Goal: Task Accomplishment & Management: Manage account settings

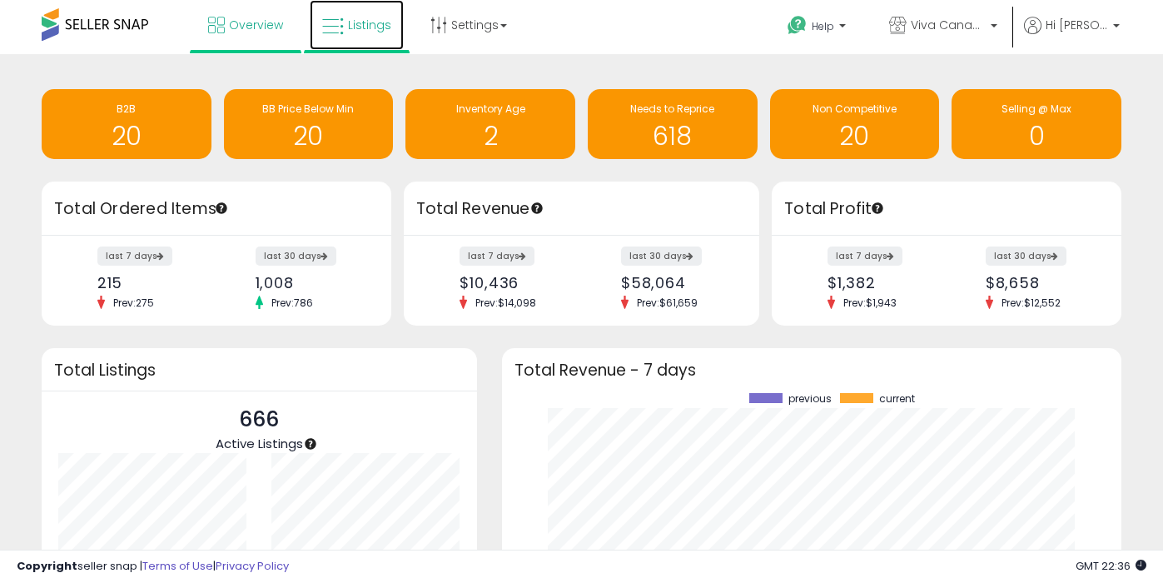
click at [354, 36] on link "Listings" at bounding box center [357, 25] width 94 height 50
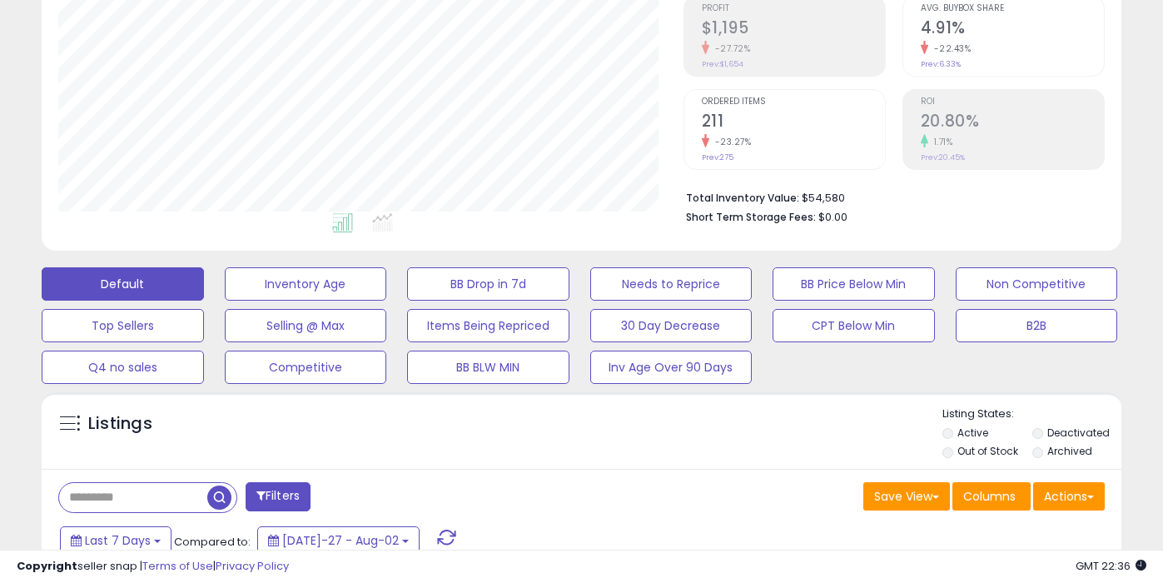
scroll to position [322, 0]
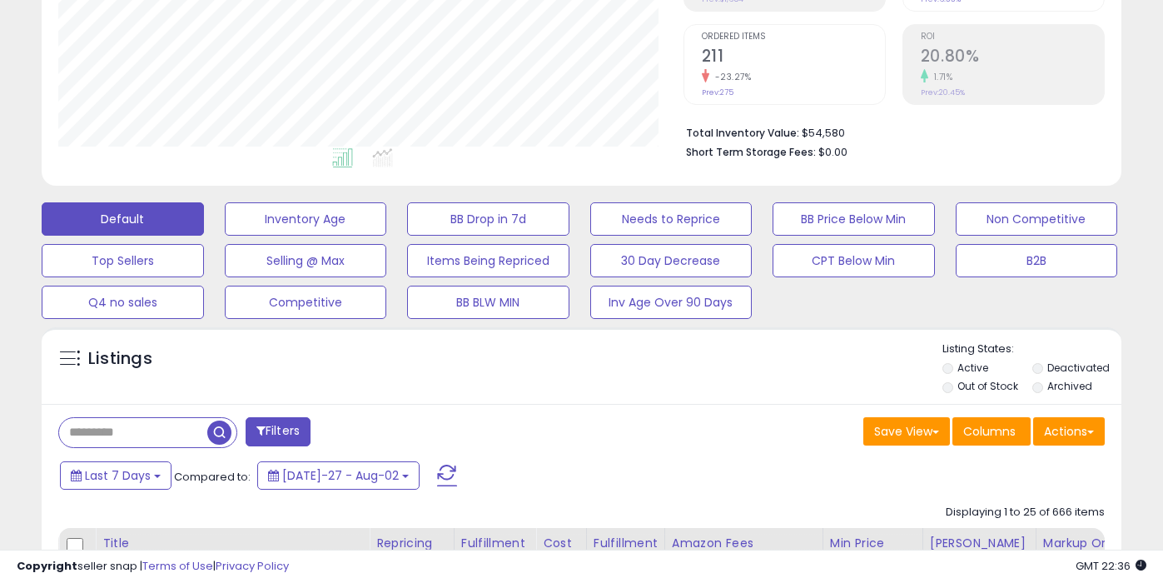
click at [1007, 387] on label "Out of Stock" at bounding box center [988, 386] width 61 height 14
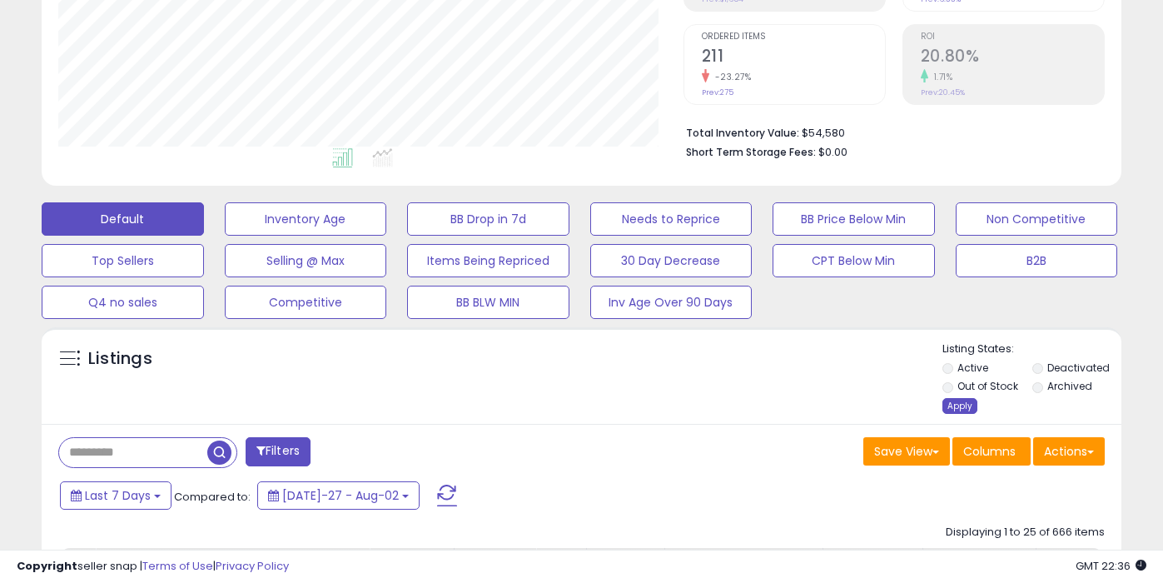
click at [965, 408] on div "Apply" at bounding box center [960, 406] width 35 height 16
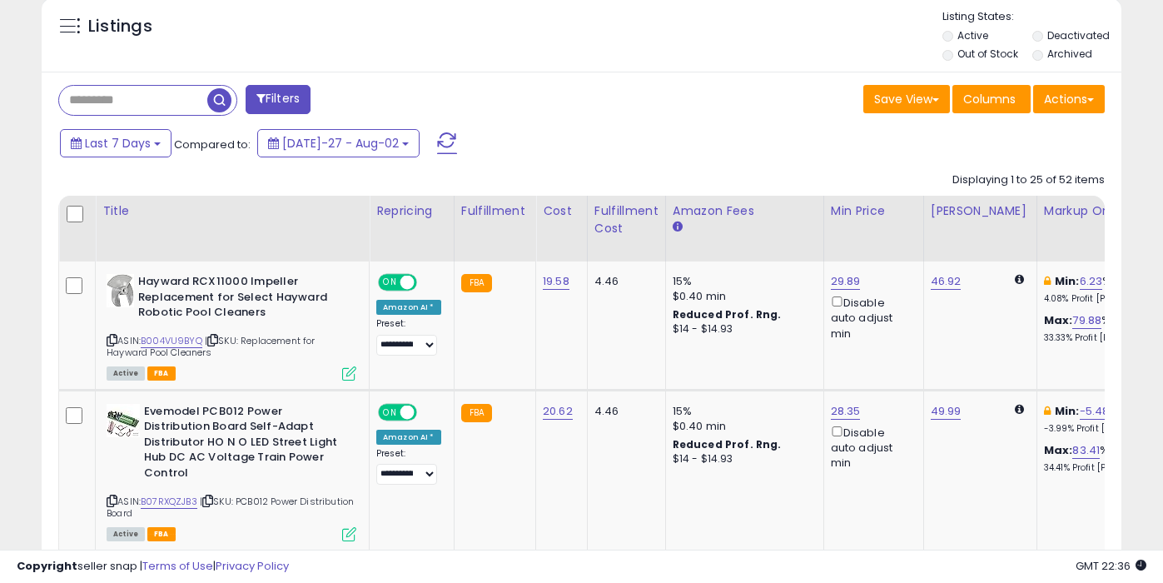
scroll to position [725, 0]
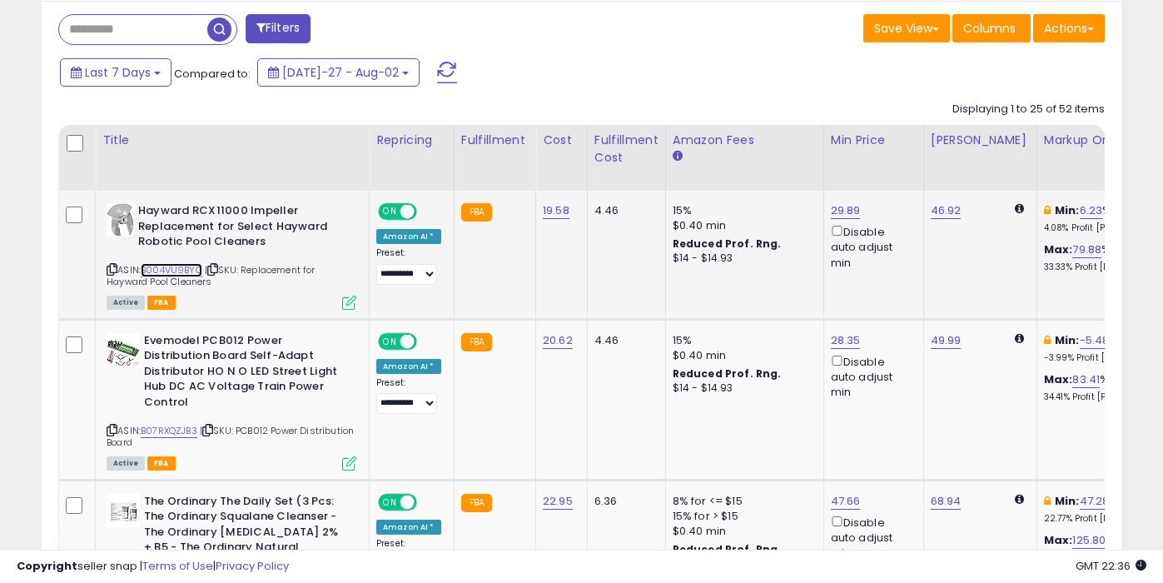
click at [169, 267] on link "B004VU9BYQ" at bounding box center [172, 270] width 62 height 14
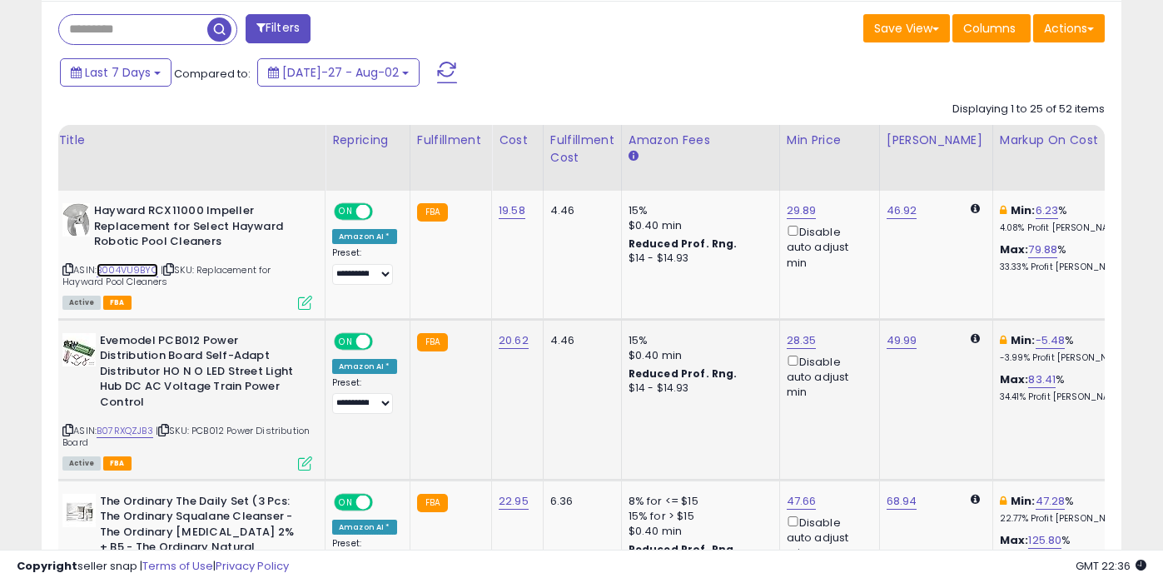
scroll to position [0, 0]
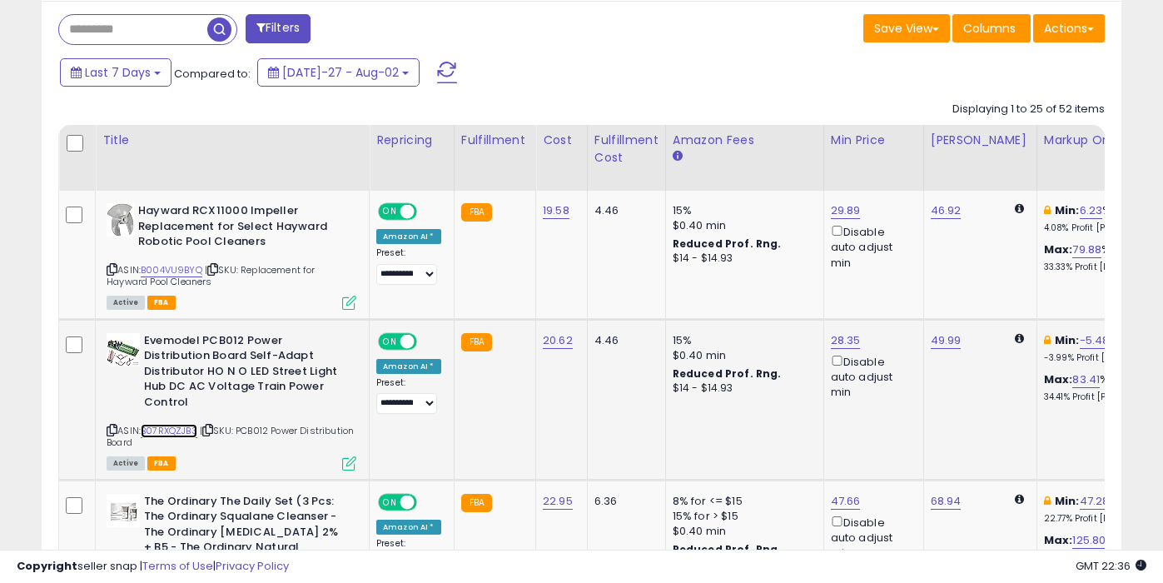
click at [177, 426] on link "B07RXQZJB3" at bounding box center [169, 431] width 57 height 14
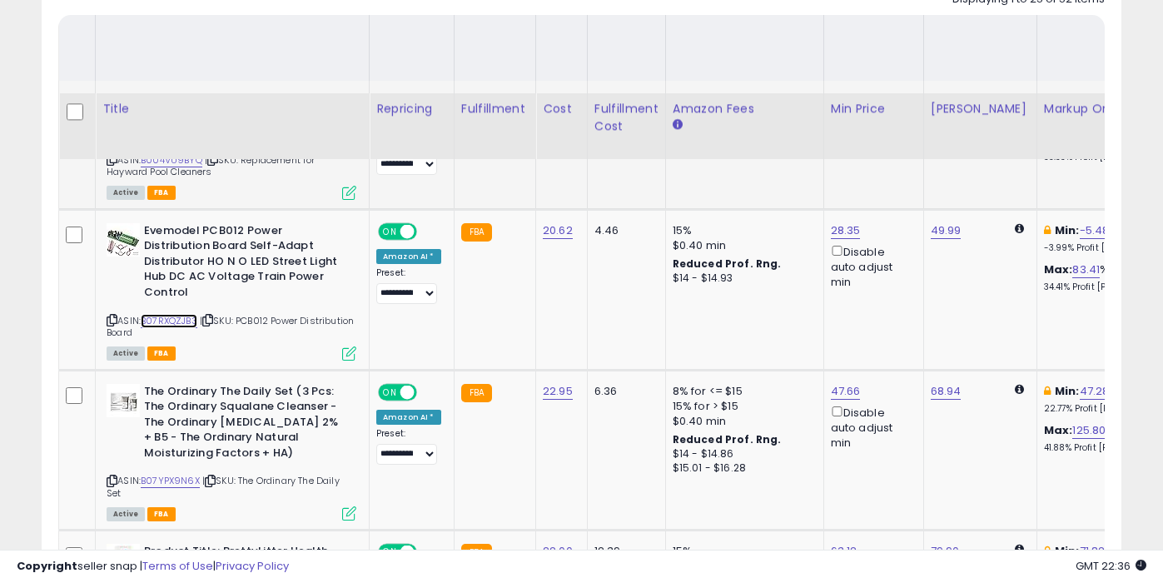
scroll to position [930, 0]
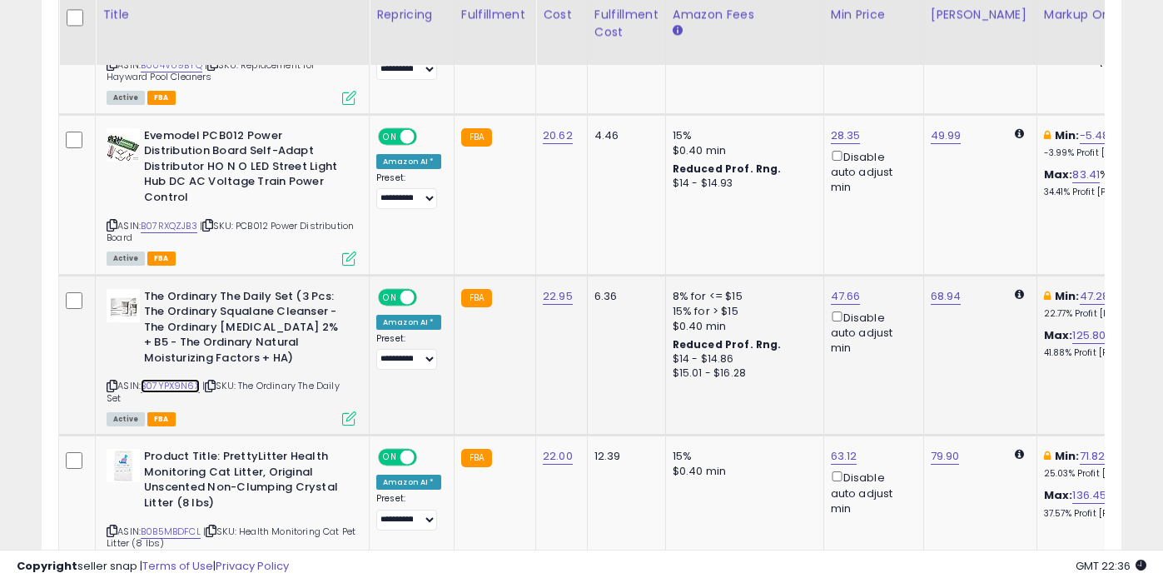
click at [184, 386] on link "B07YPX9N6X" at bounding box center [170, 386] width 59 height 14
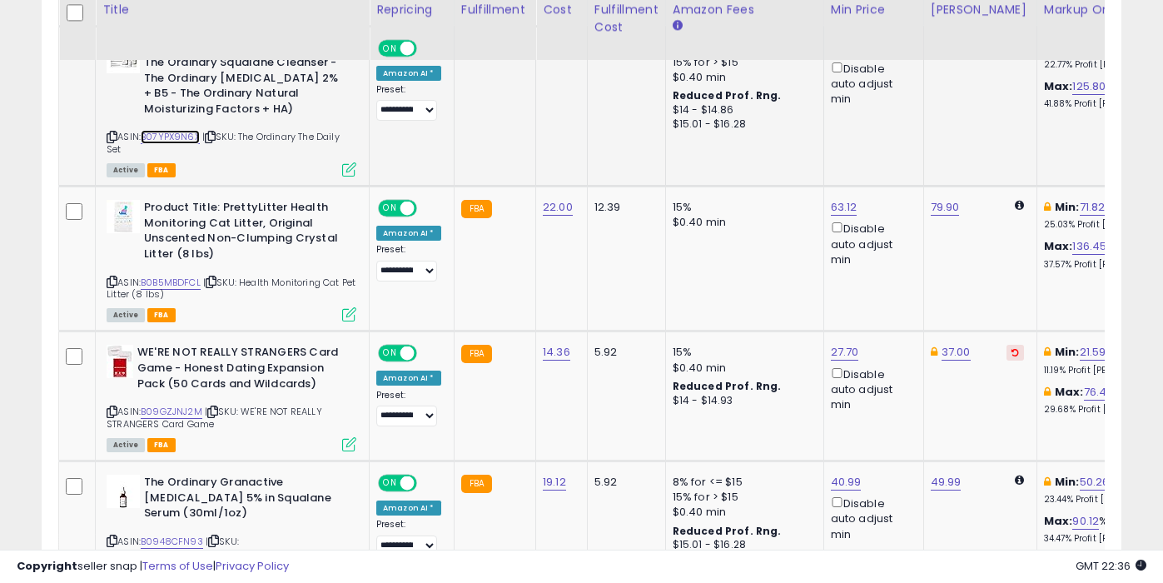
scroll to position [1181, 0]
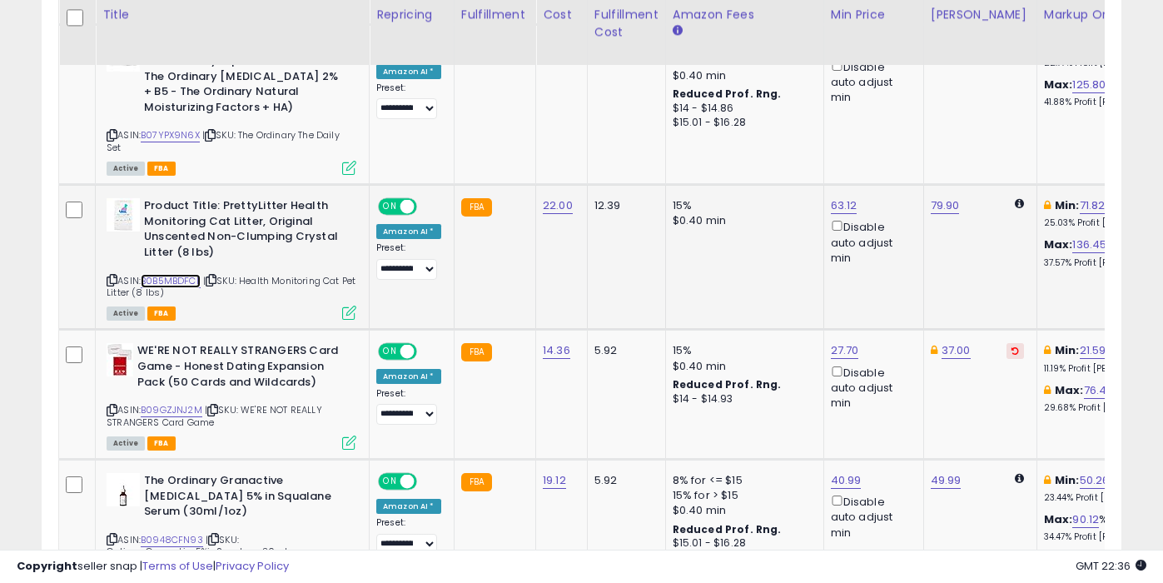
click at [192, 280] on link "B0B5MBDFCL" at bounding box center [171, 281] width 60 height 14
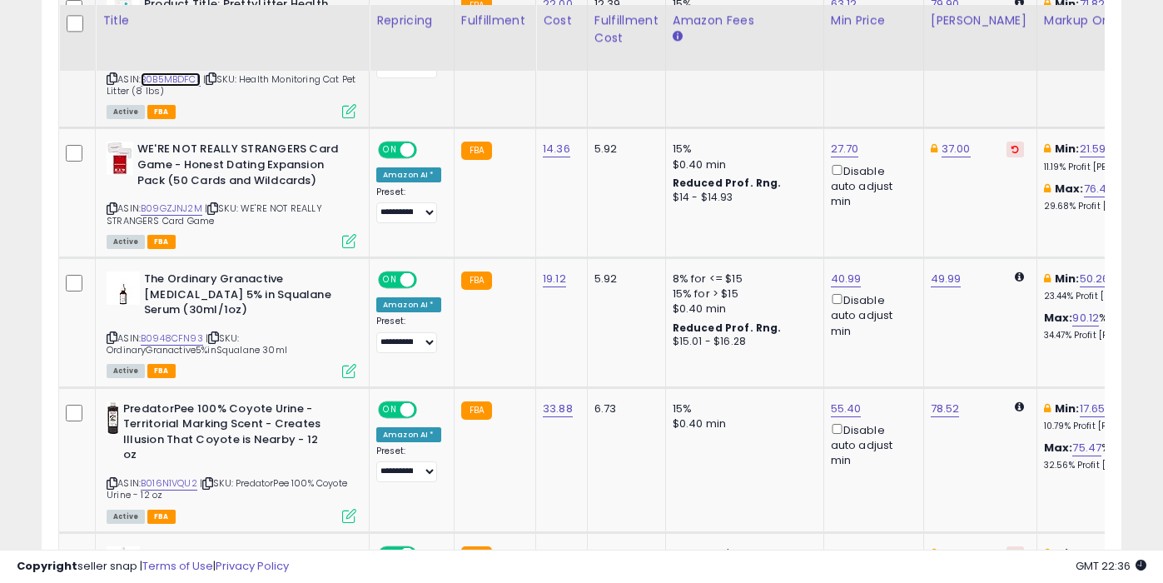
scroll to position [1391, 0]
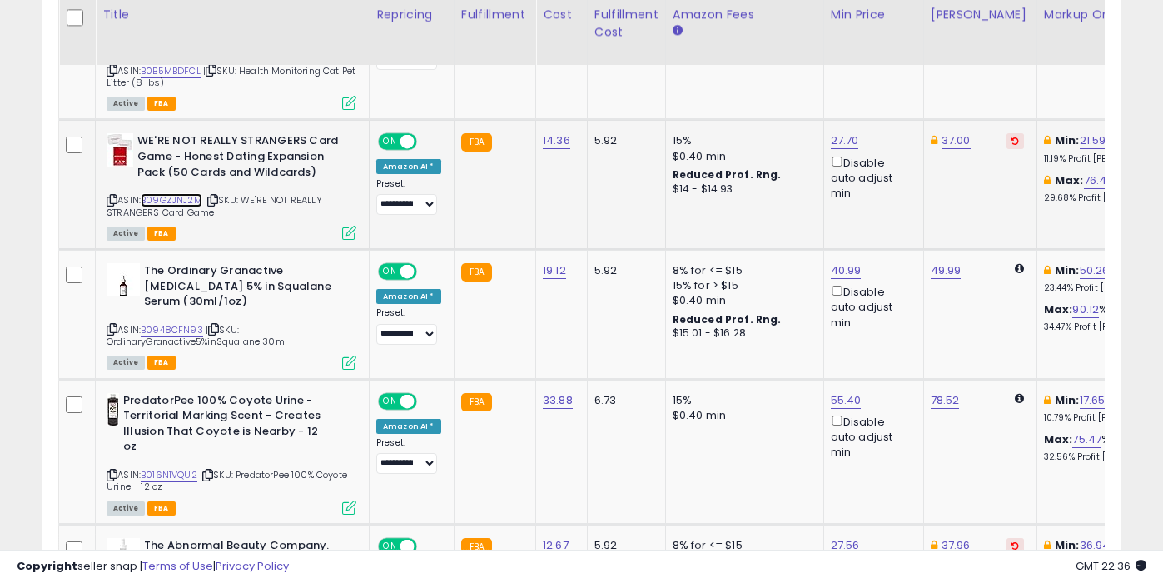
click at [174, 199] on link "B09GZJNJ2M" at bounding box center [172, 200] width 62 height 14
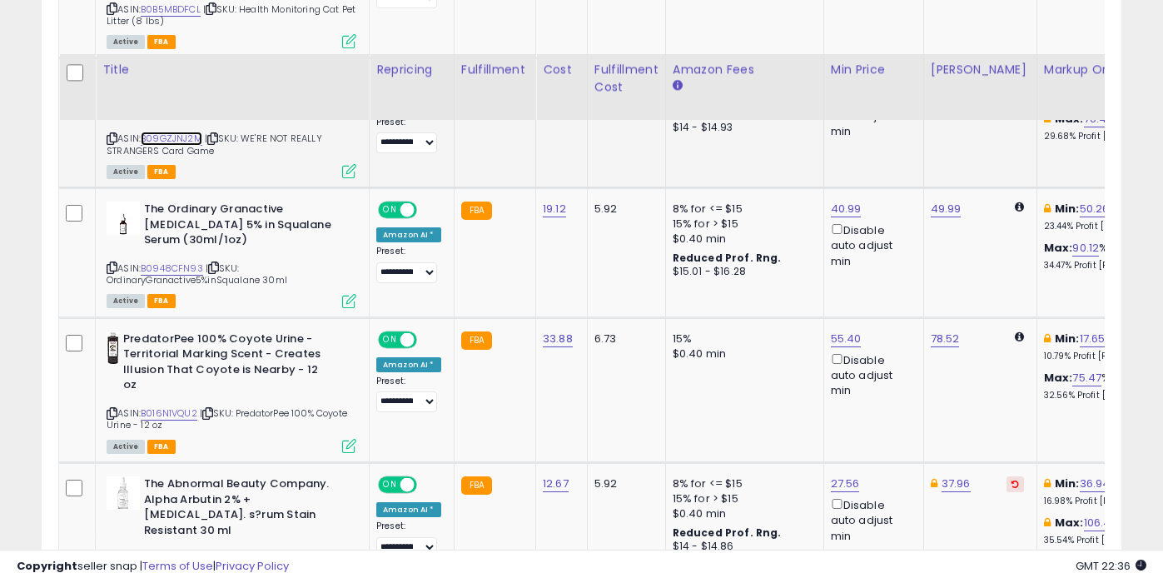
scroll to position [1507, 0]
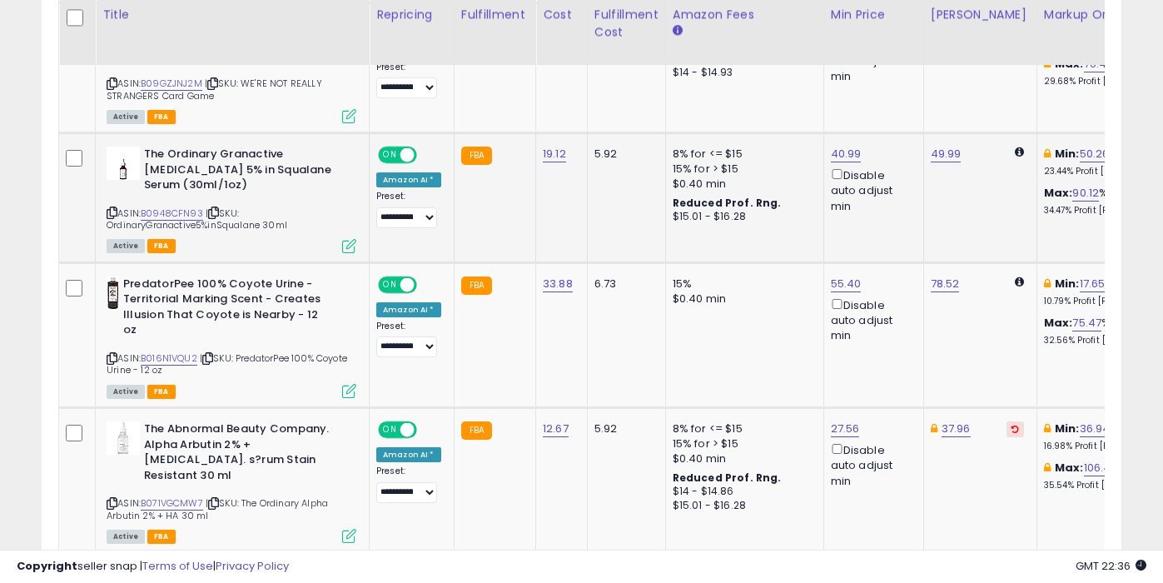
click at [176, 190] on div "ASIN: B0948CFN93 | SKU: OrdinaryGranactive5%inSqualane 30ml Active FBA" at bounding box center [232, 199] width 250 height 105
click at [181, 207] on link "B0948CFN93" at bounding box center [172, 214] width 62 height 14
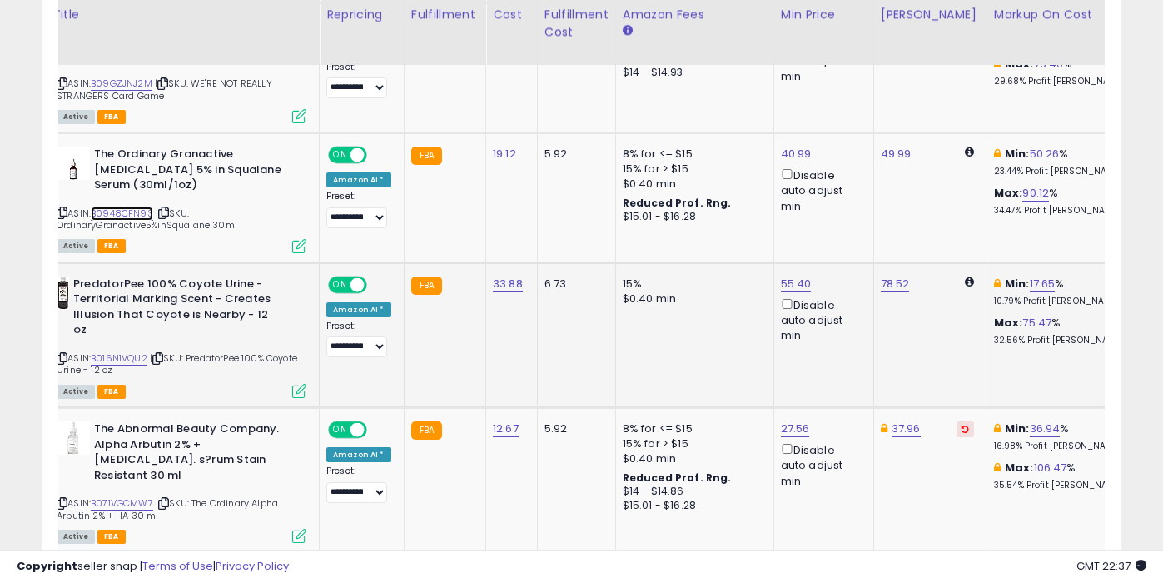
scroll to position [0, 0]
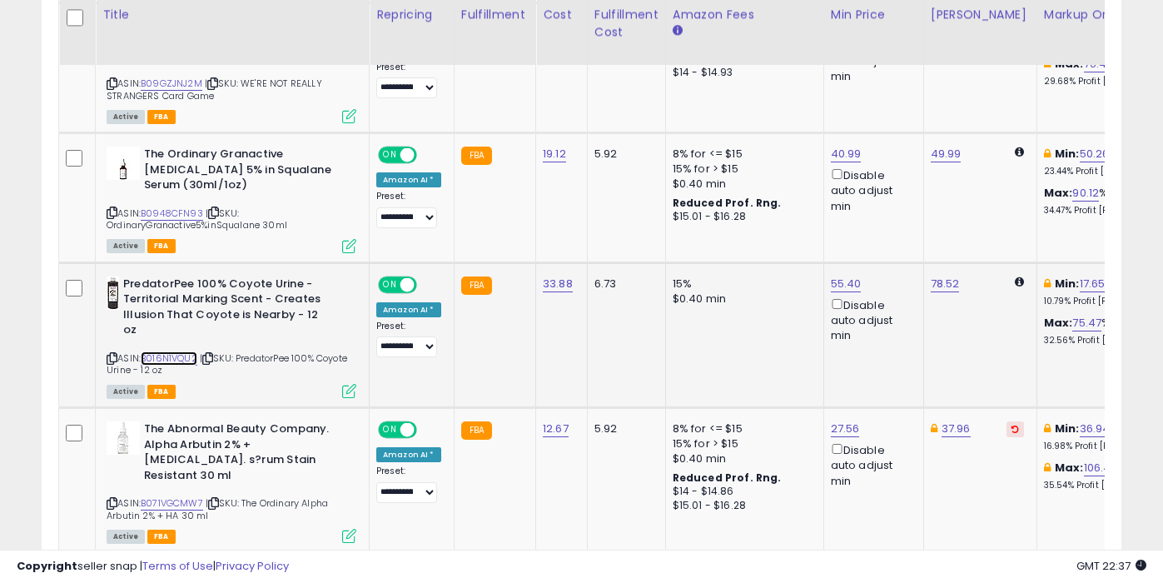
click at [176, 351] on link "B016N1VQU2" at bounding box center [169, 358] width 57 height 14
type input "**"
click at [896, 214] on icon "submit" at bounding box center [891, 209] width 10 height 10
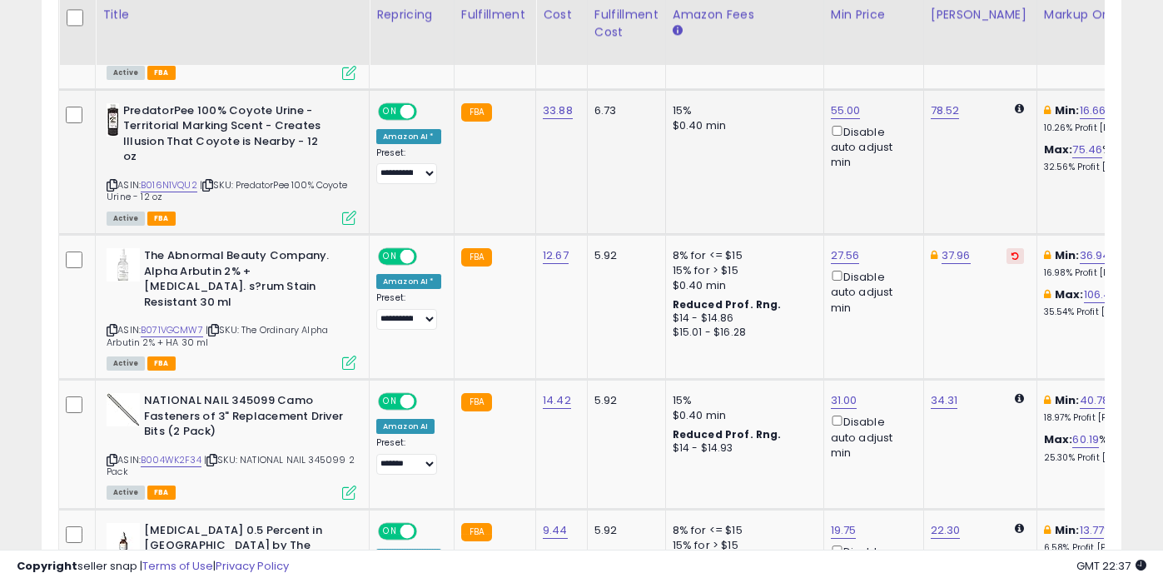
scroll to position [1681, 0]
click at [175, 322] on link "B071VGCMW7" at bounding box center [172, 329] width 62 height 14
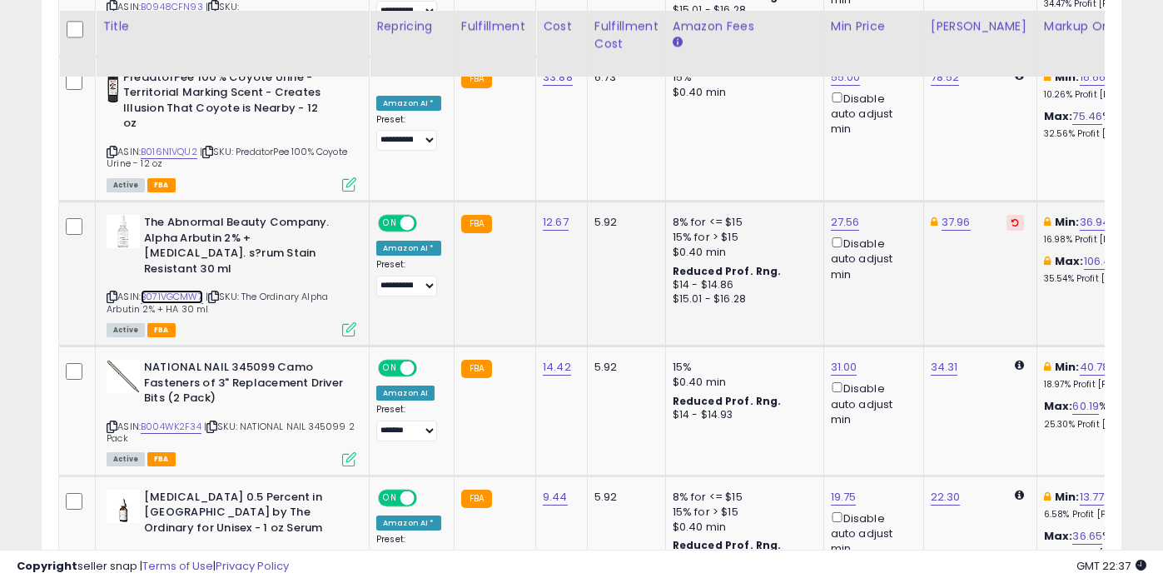
scroll to position [1725, 0]
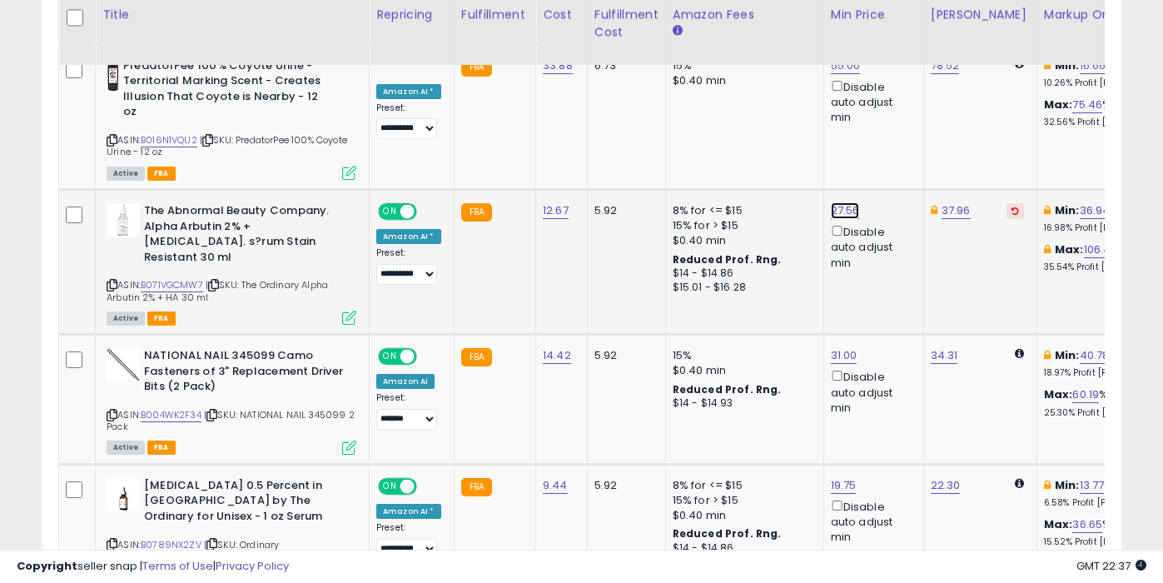
type input "*****"
click at [895, 140] on icon "submit" at bounding box center [890, 137] width 10 height 10
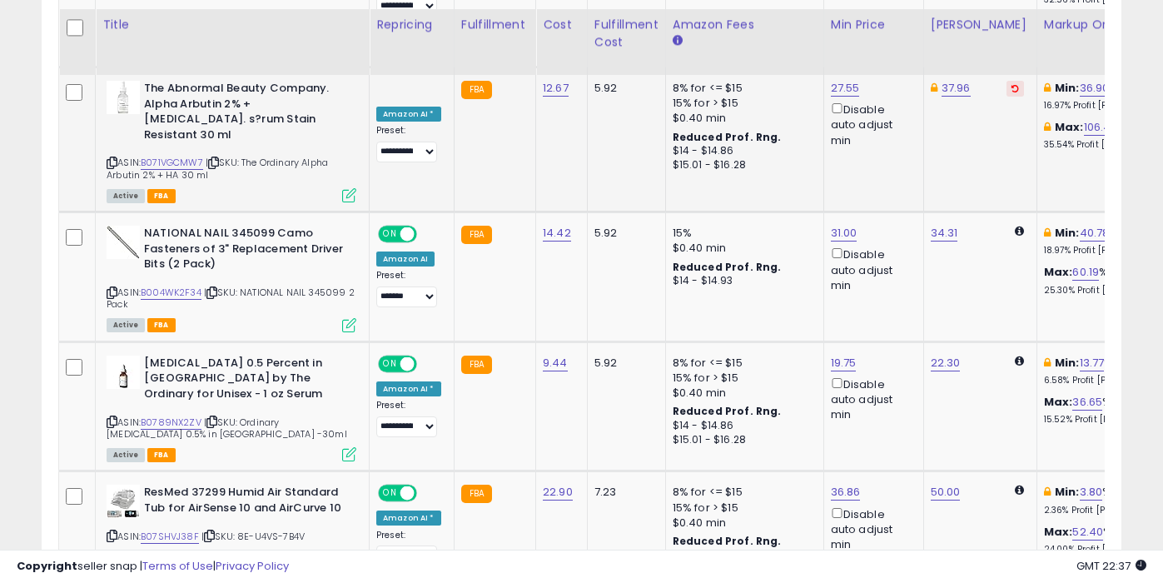
scroll to position [1858, 0]
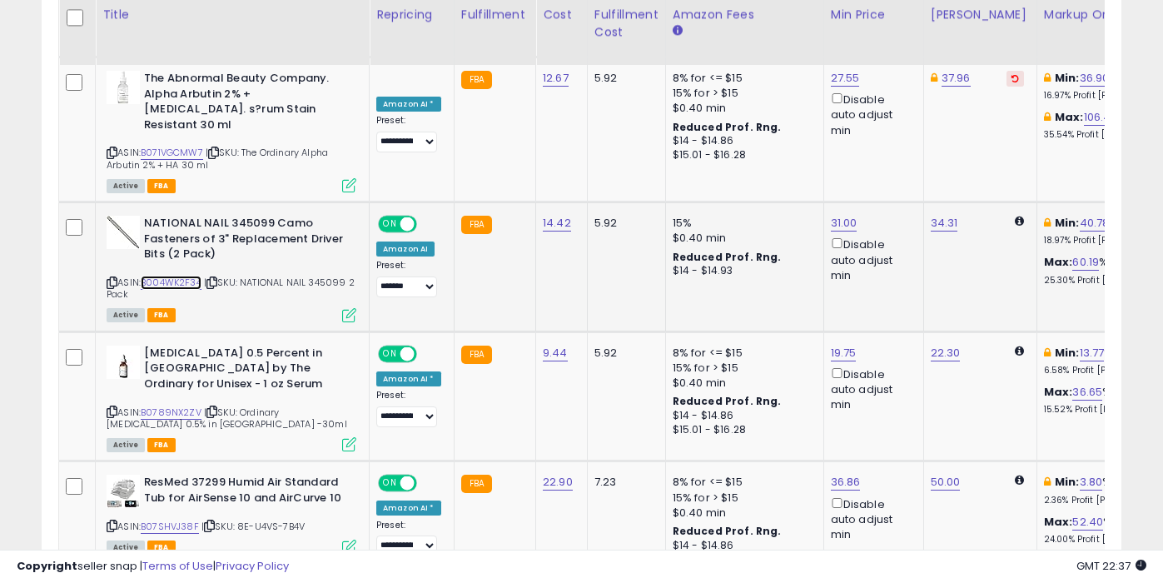
click at [182, 276] on link "B004WK2F34" at bounding box center [171, 283] width 61 height 14
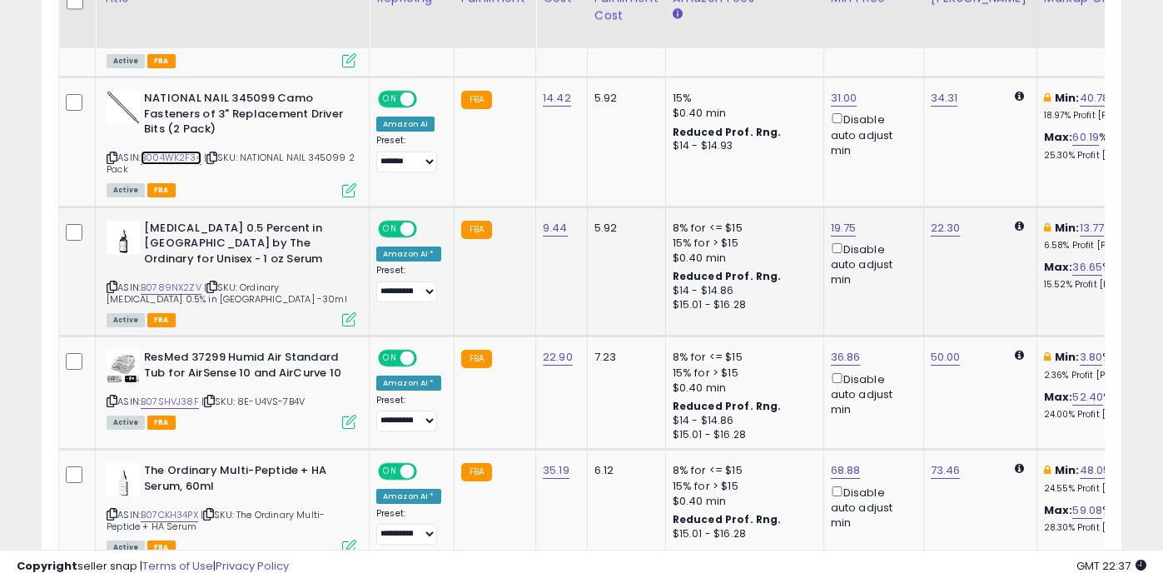
scroll to position [1983, 0]
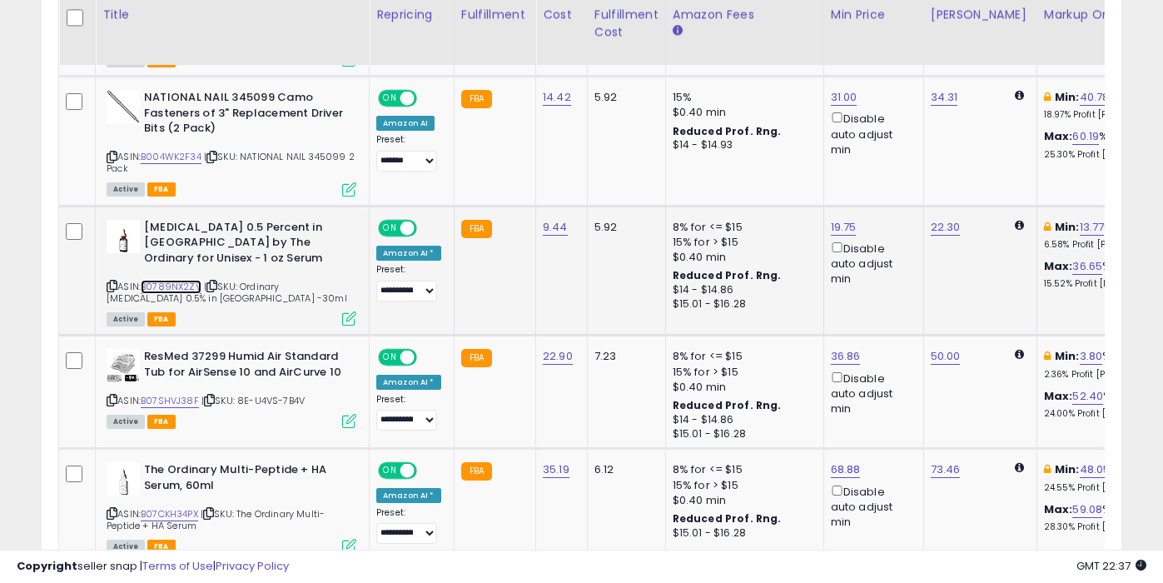
click at [174, 280] on link "B0789NX2ZV" at bounding box center [171, 287] width 61 height 14
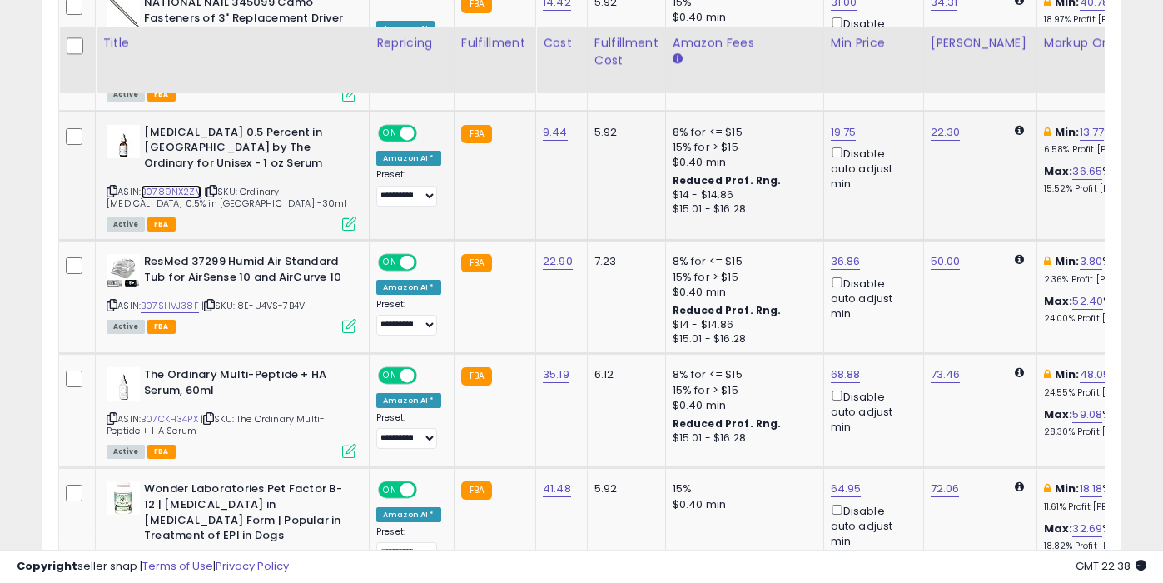
scroll to position [2107, 0]
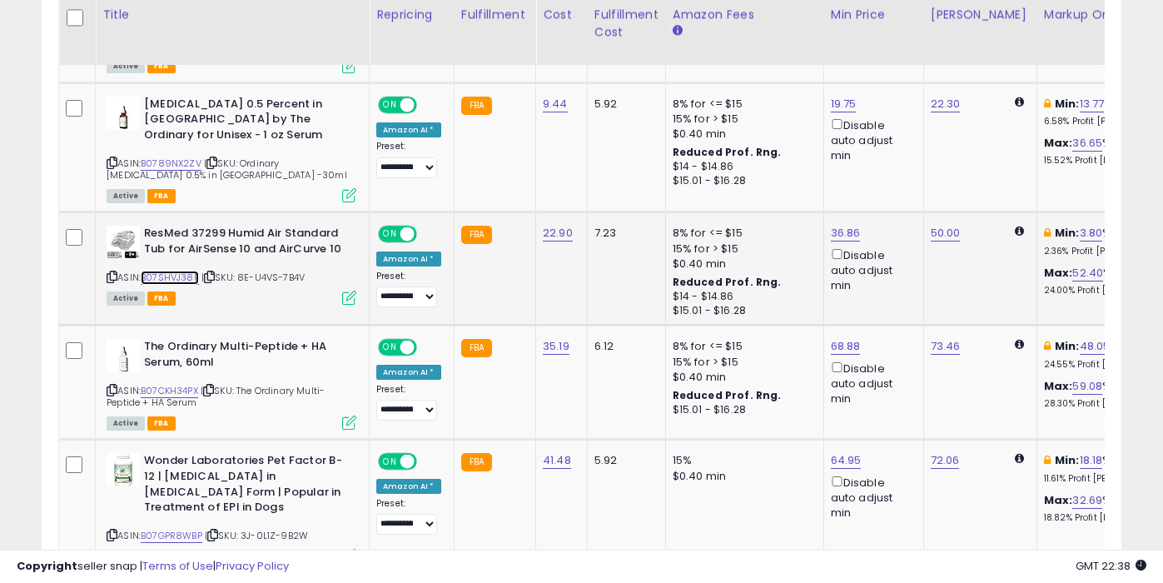
click at [191, 271] on link "B07SHVJ38F" at bounding box center [170, 278] width 58 height 14
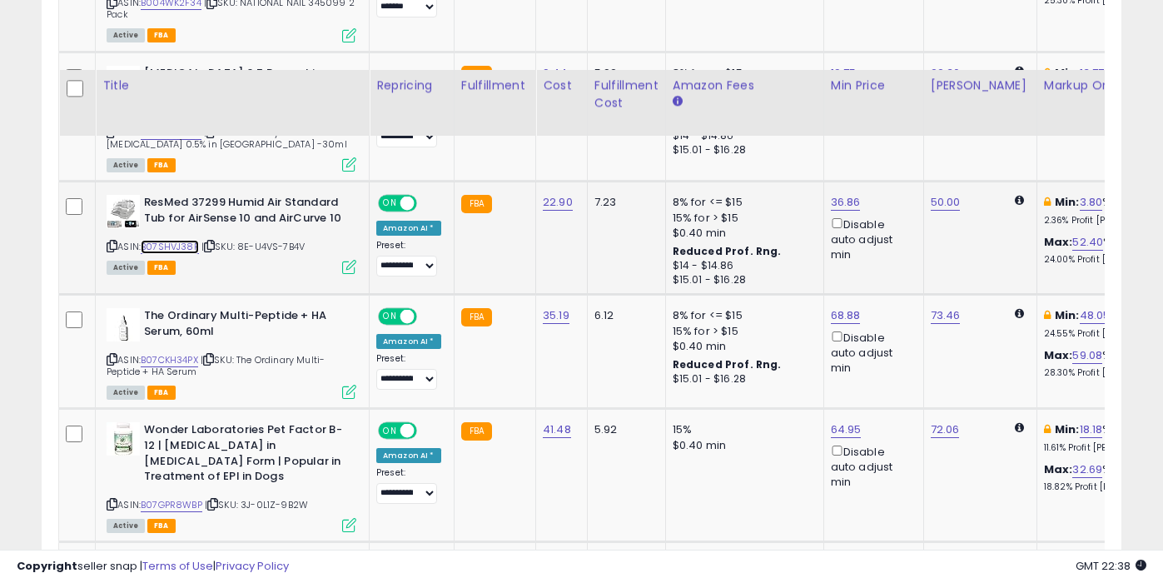
scroll to position [2210, 0]
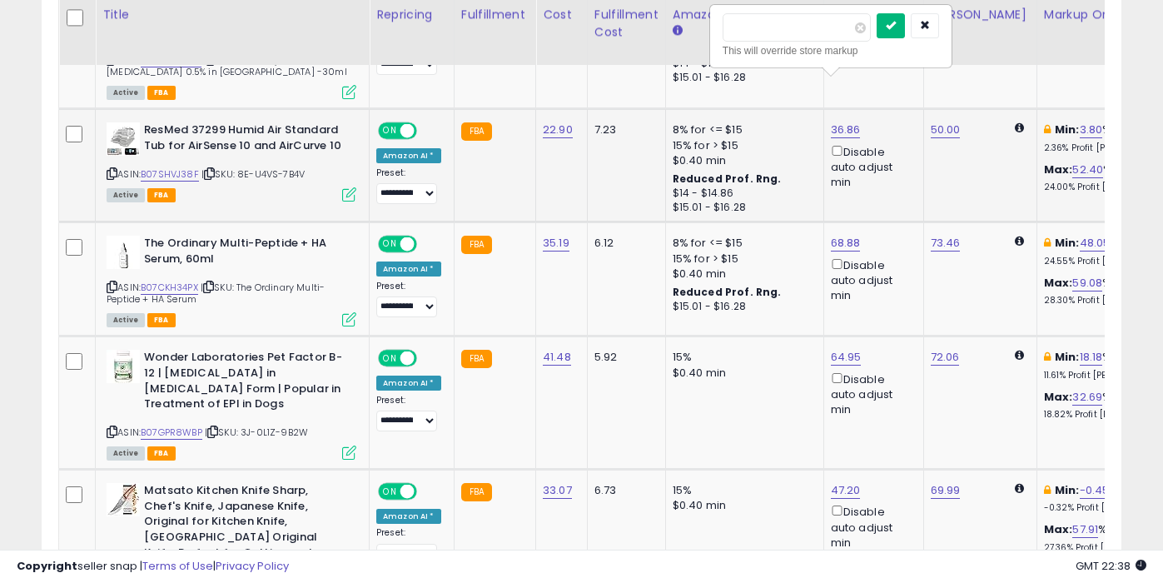
type input "*****"
click at [905, 27] on button "submit" at bounding box center [891, 25] width 28 height 25
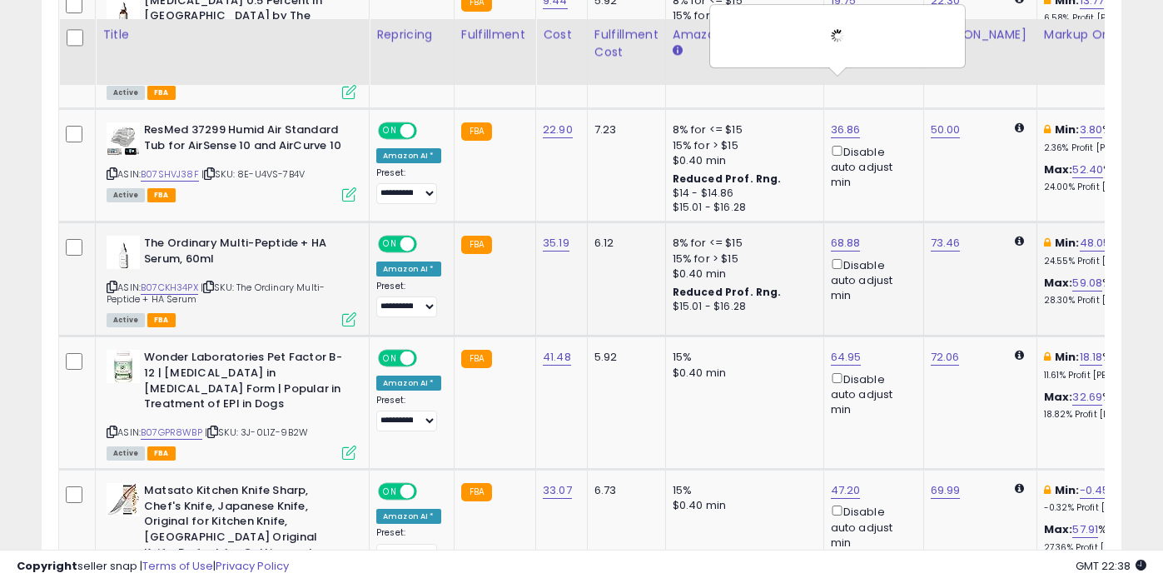
scroll to position [2297, 0]
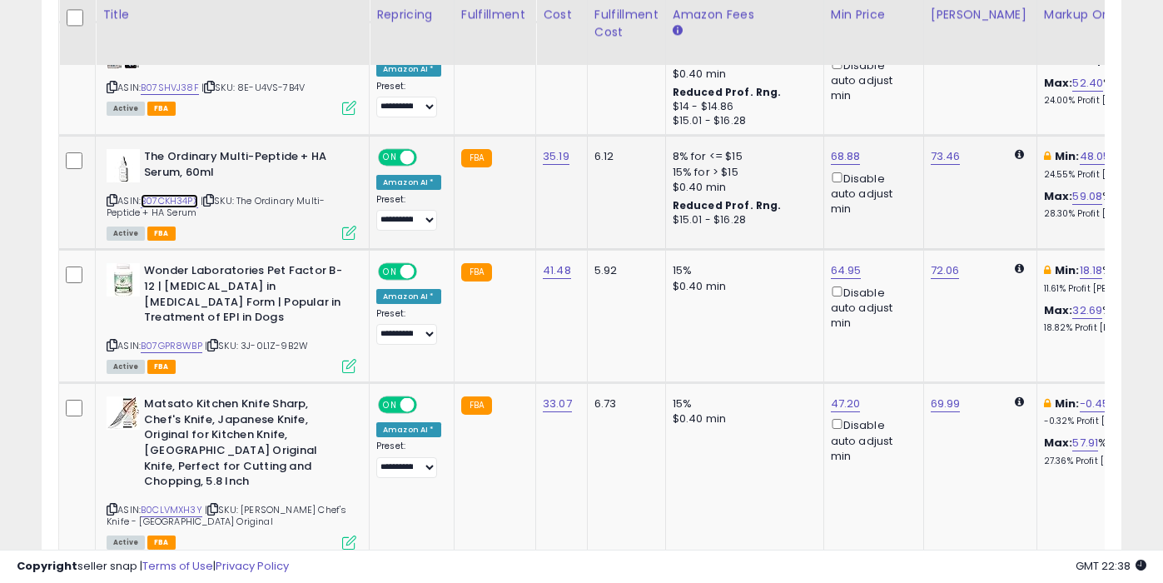
click at [177, 194] on link "B07CKH34PX" at bounding box center [169, 201] width 57 height 14
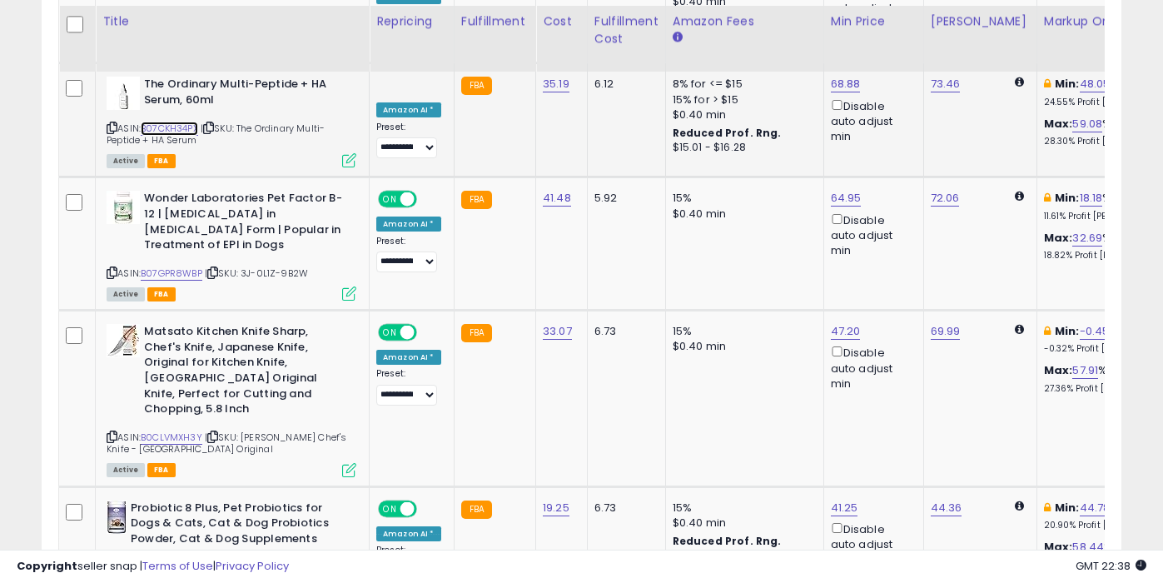
scroll to position [2376, 0]
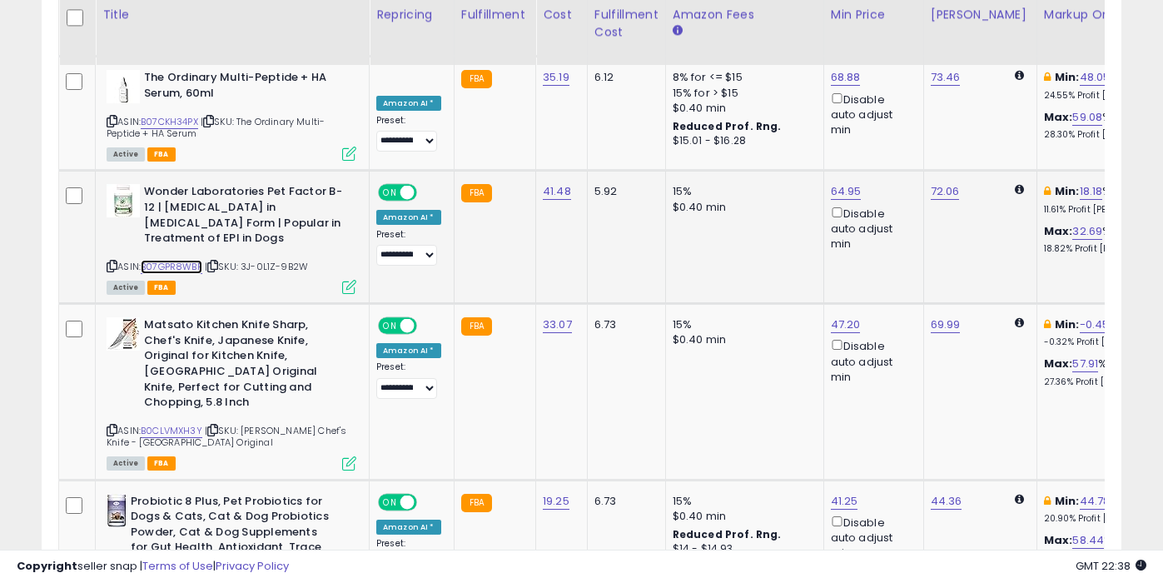
click at [185, 260] on link "B07GPR8WBP" at bounding box center [172, 267] width 62 height 14
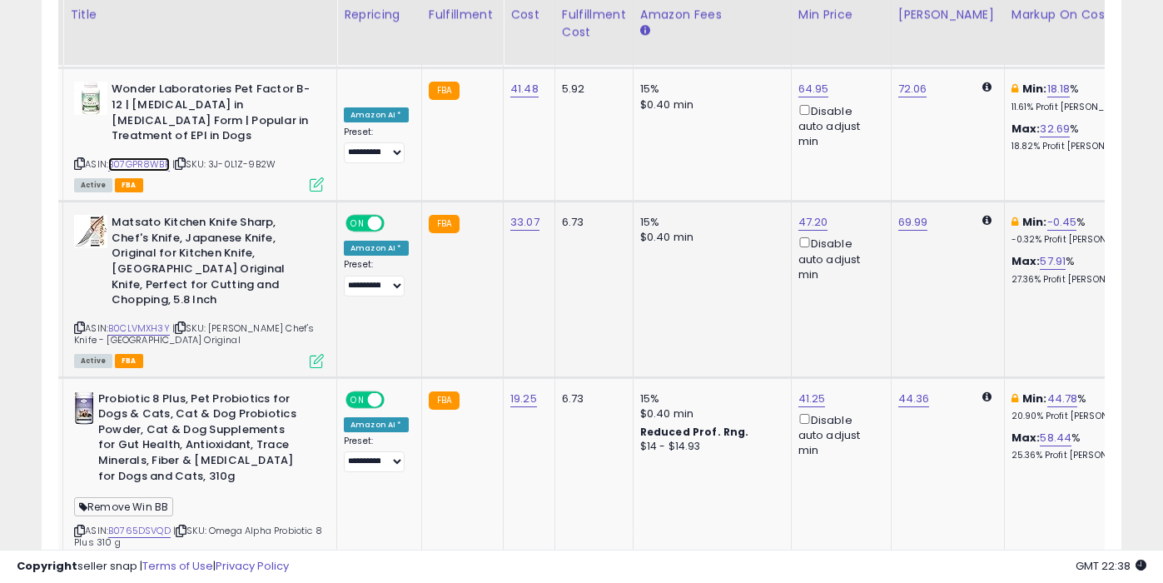
scroll to position [0, 0]
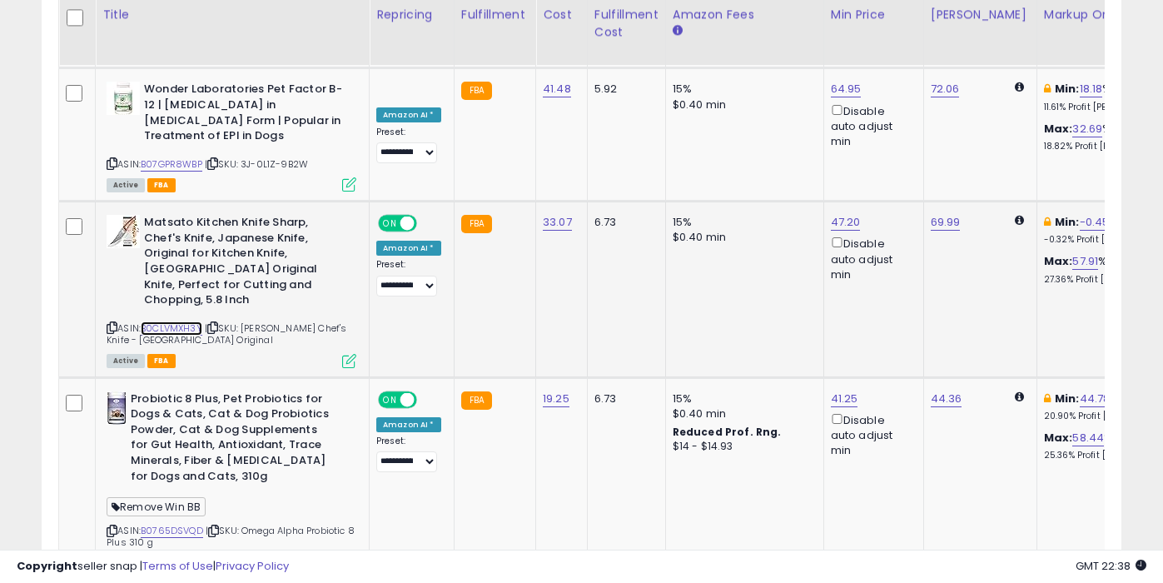
click at [165, 321] on link "B0CLVMXH3Y" at bounding box center [172, 328] width 62 height 14
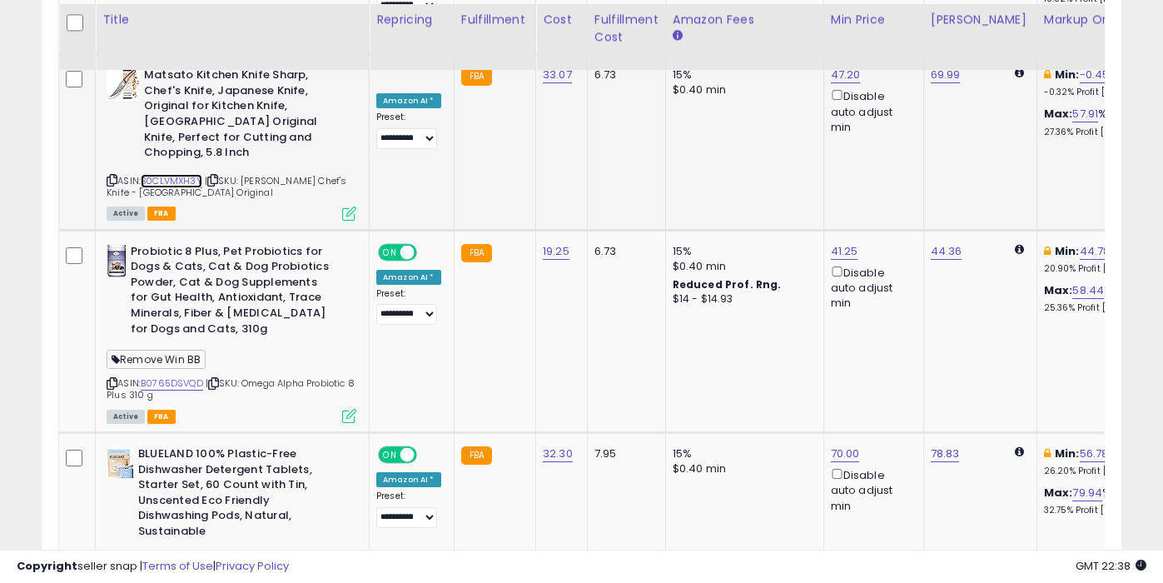
scroll to position [2634, 0]
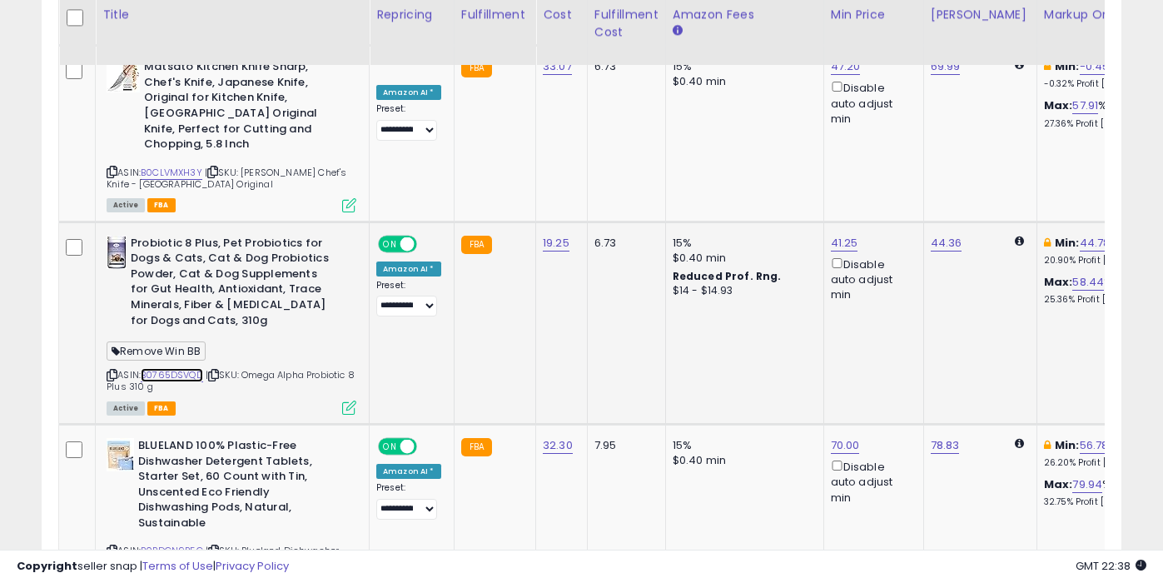
click at [179, 368] on link "B0765DSVQD" at bounding box center [172, 375] width 62 height 14
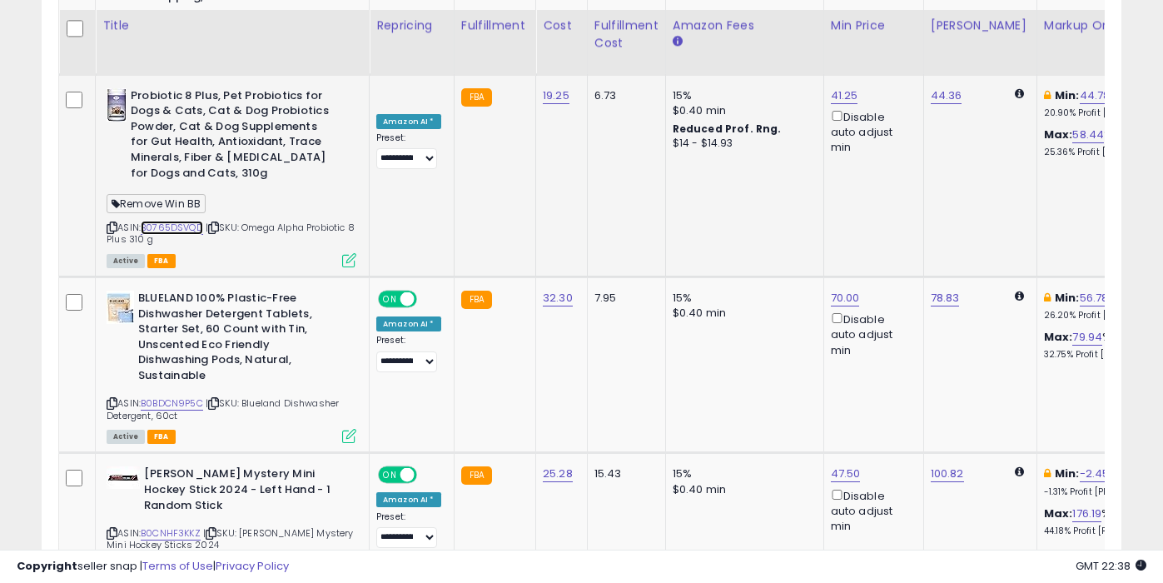
scroll to position [2792, 0]
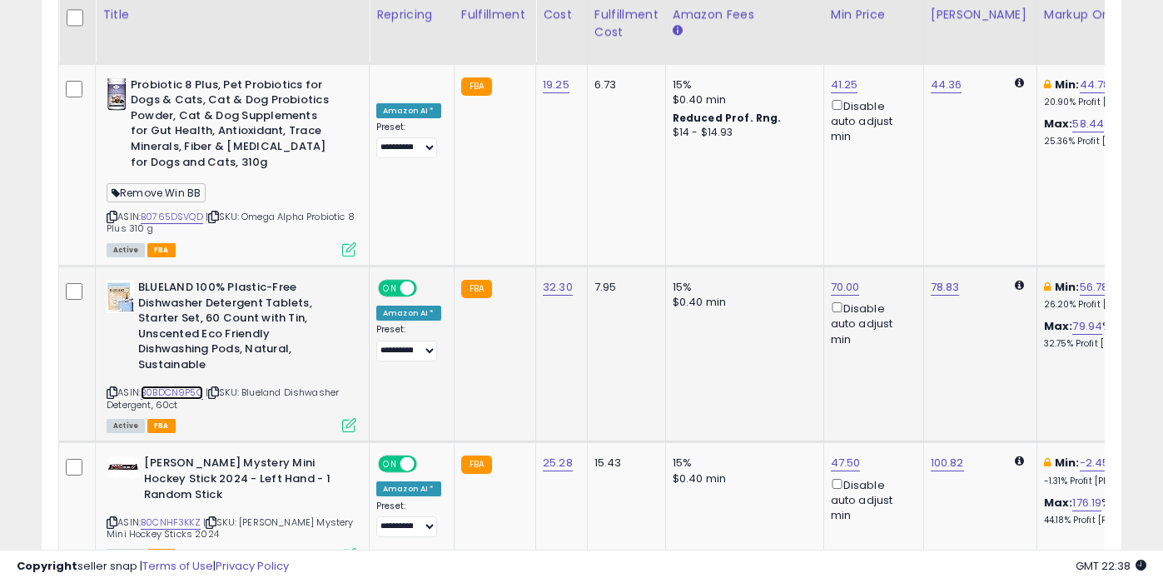
click at [185, 386] on link "B0BDCN9P5C" at bounding box center [172, 393] width 62 height 14
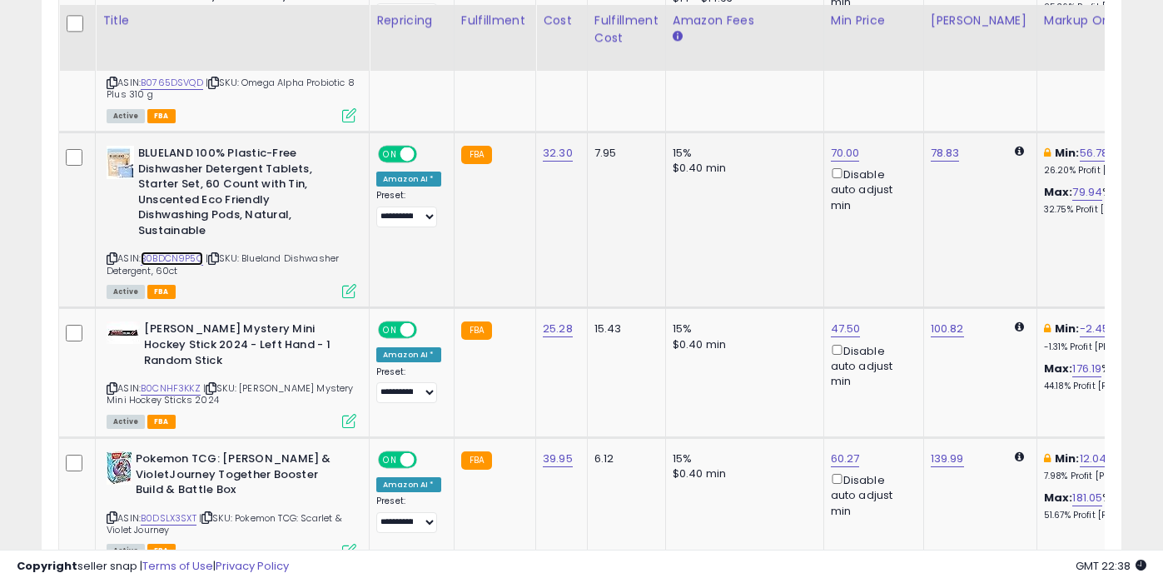
scroll to position [2933, 0]
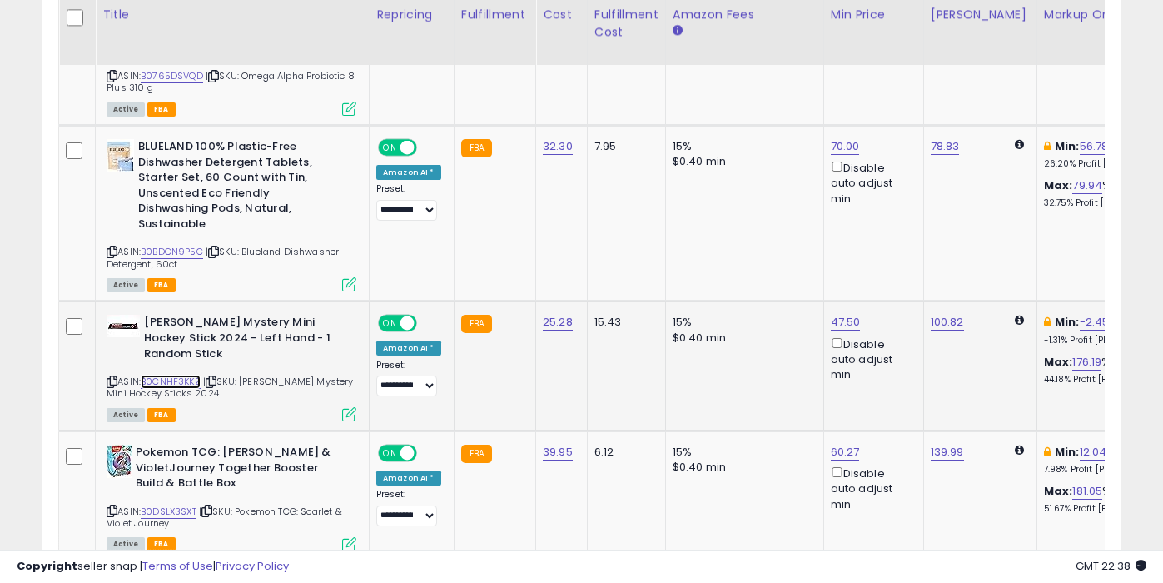
click at [185, 375] on link "B0CNHF3KKZ" at bounding box center [171, 382] width 60 height 14
type input "**"
click at [894, 199] on button "submit" at bounding box center [890, 203] width 28 height 25
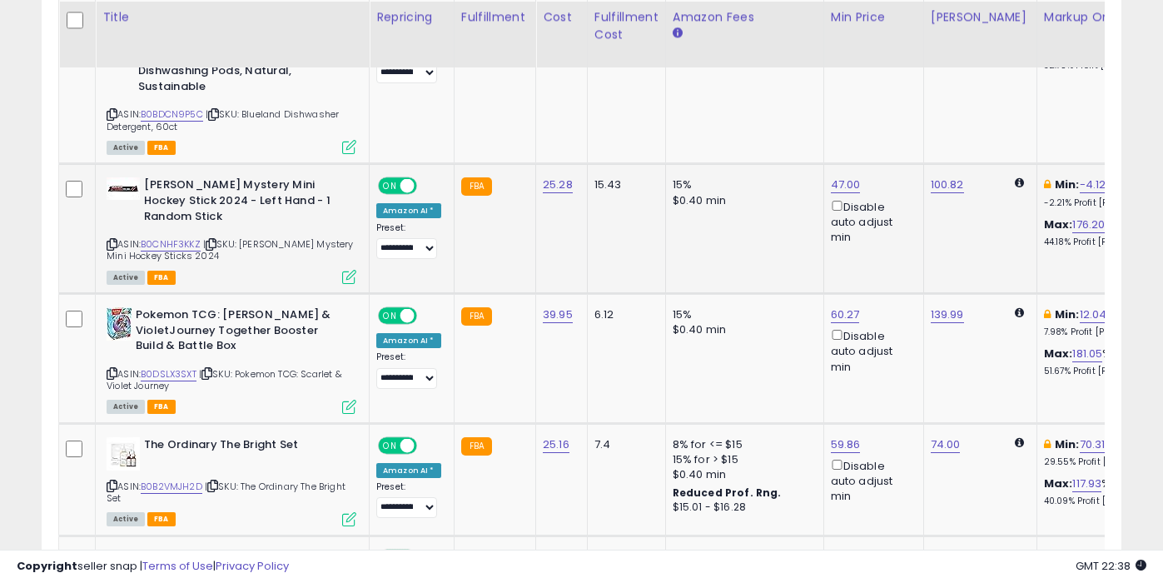
scroll to position [3073, 0]
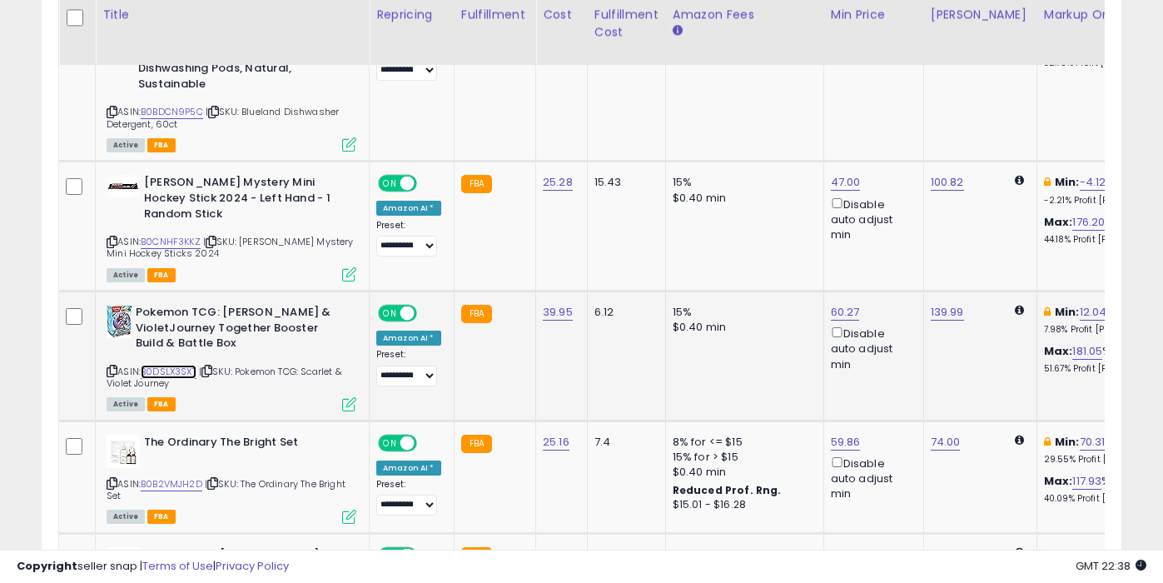
click at [184, 365] on link "B0DSLX3SXT" at bounding box center [169, 372] width 56 height 14
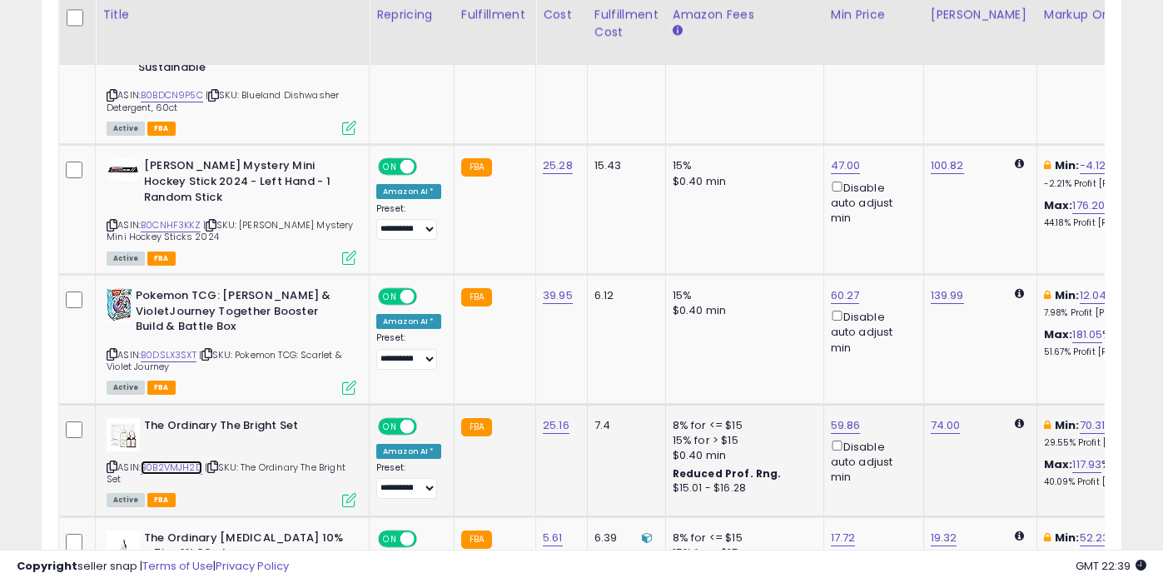
click at [183, 460] on link "B0B2VMJH2D" at bounding box center [172, 467] width 62 height 14
type input "*****"
click at [896, 289] on icon "submit" at bounding box center [891, 289] width 10 height 10
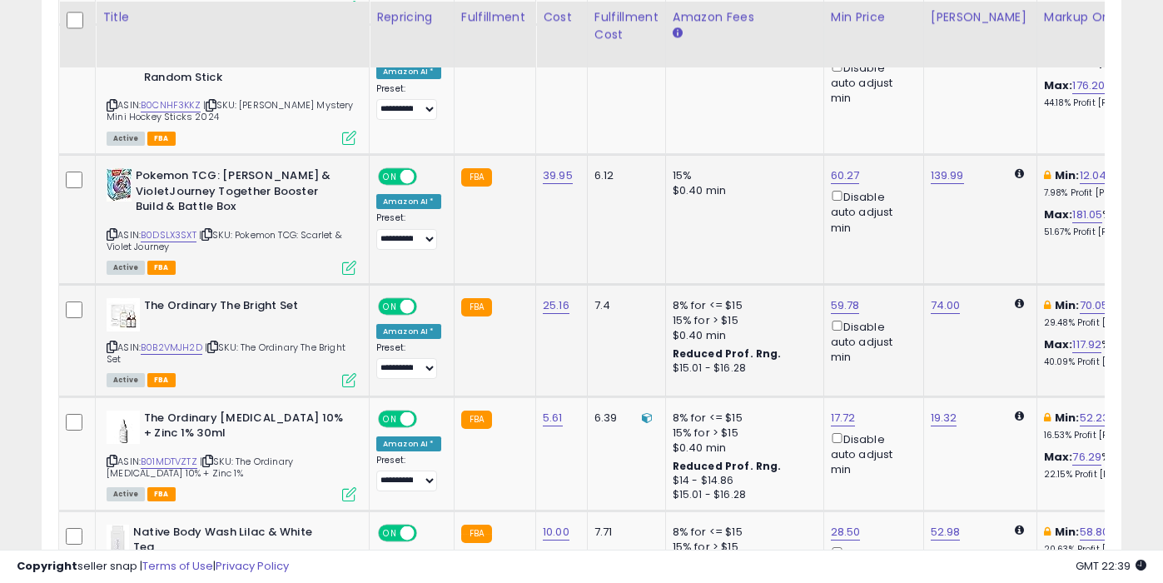
scroll to position [3213, 0]
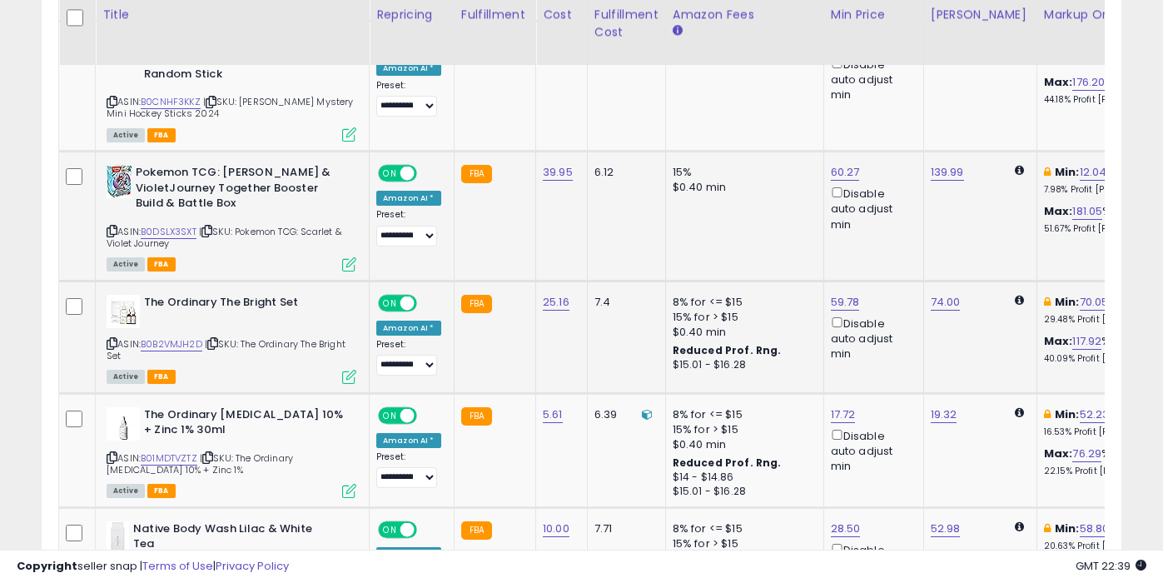
click at [166, 225] on span "| SKU: Pokemon TCG: Scarlet & Violet Journey" at bounding box center [225, 237] width 236 height 25
click at [182, 225] on link "B0DSLX3SXT" at bounding box center [169, 232] width 56 height 14
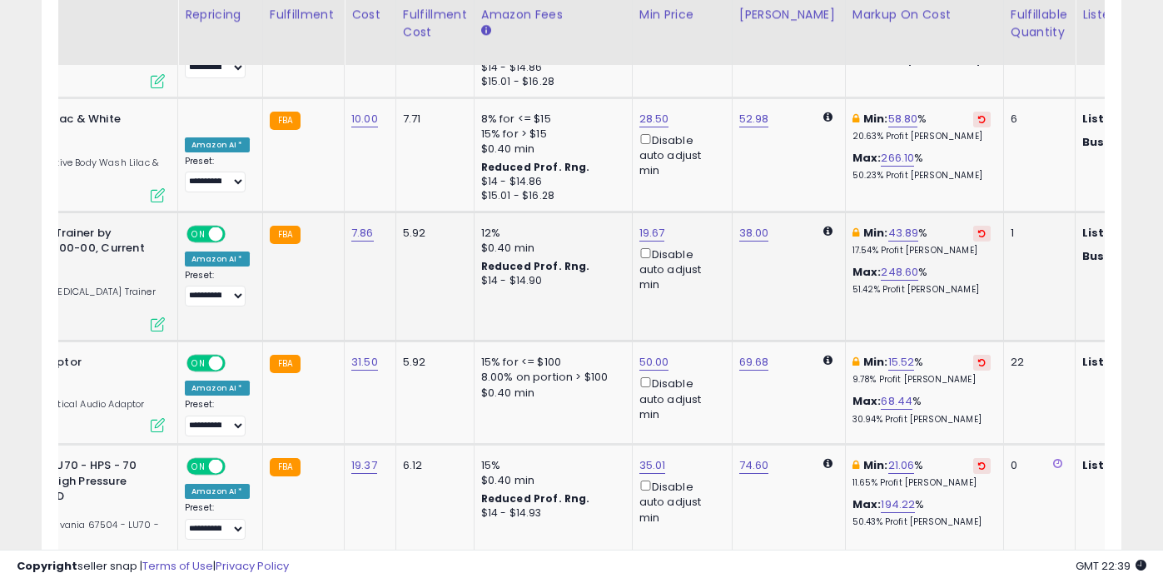
scroll to position [0, 0]
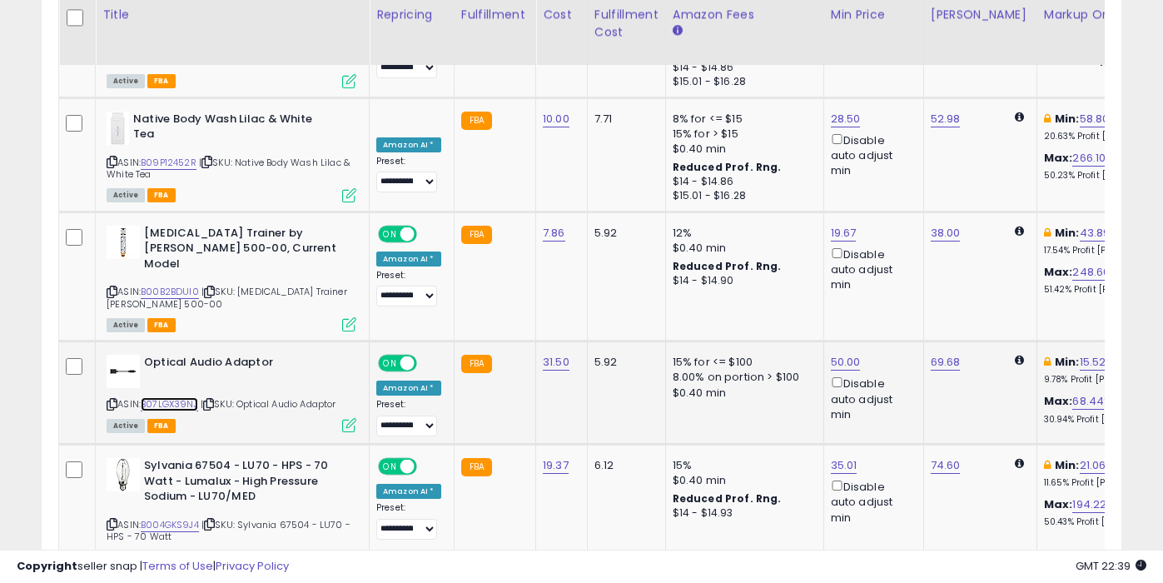
click at [176, 397] on link "B07LGX39NJ" at bounding box center [169, 404] width 57 height 14
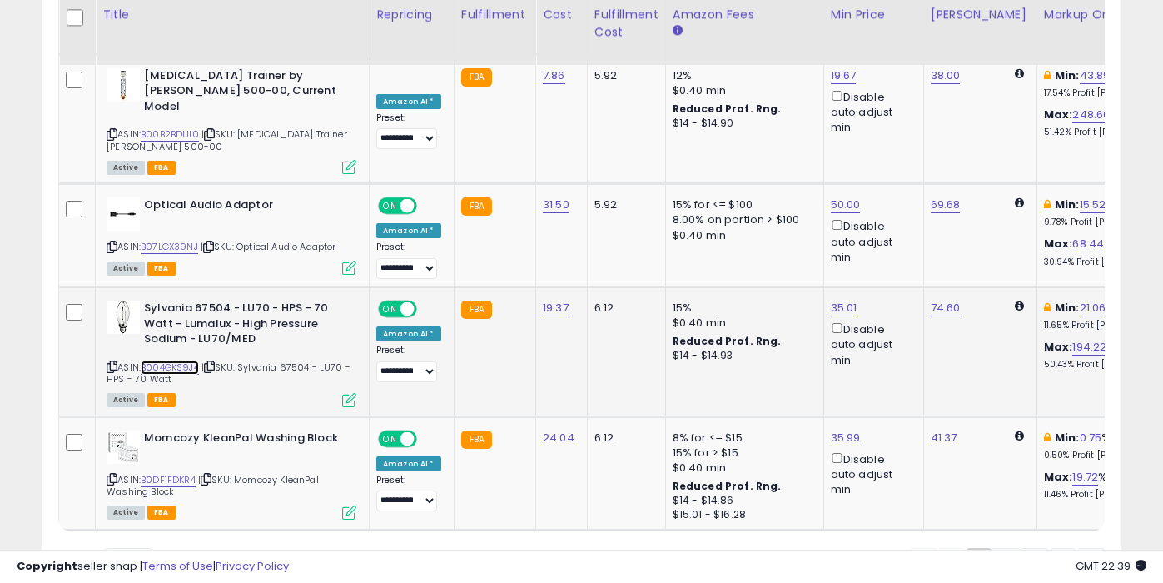
click at [182, 361] on link "B004GKS9J4" at bounding box center [170, 368] width 58 height 14
click at [185, 473] on link "B0DF1FDKR4" at bounding box center [168, 480] width 55 height 14
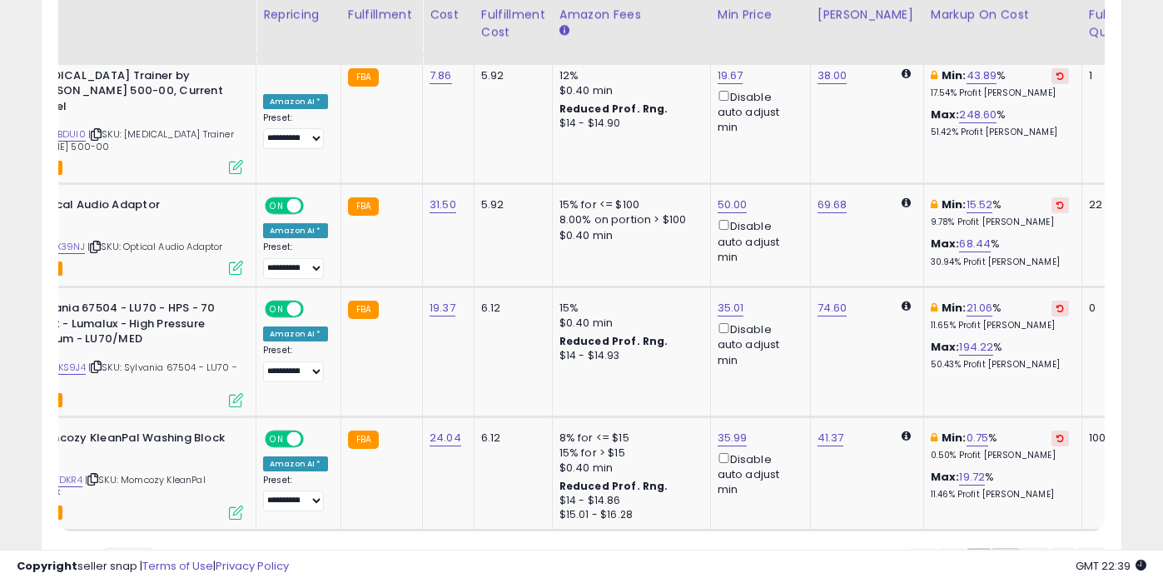
click at [1051, 548] on link "2" at bounding box center [1063, 562] width 25 height 28
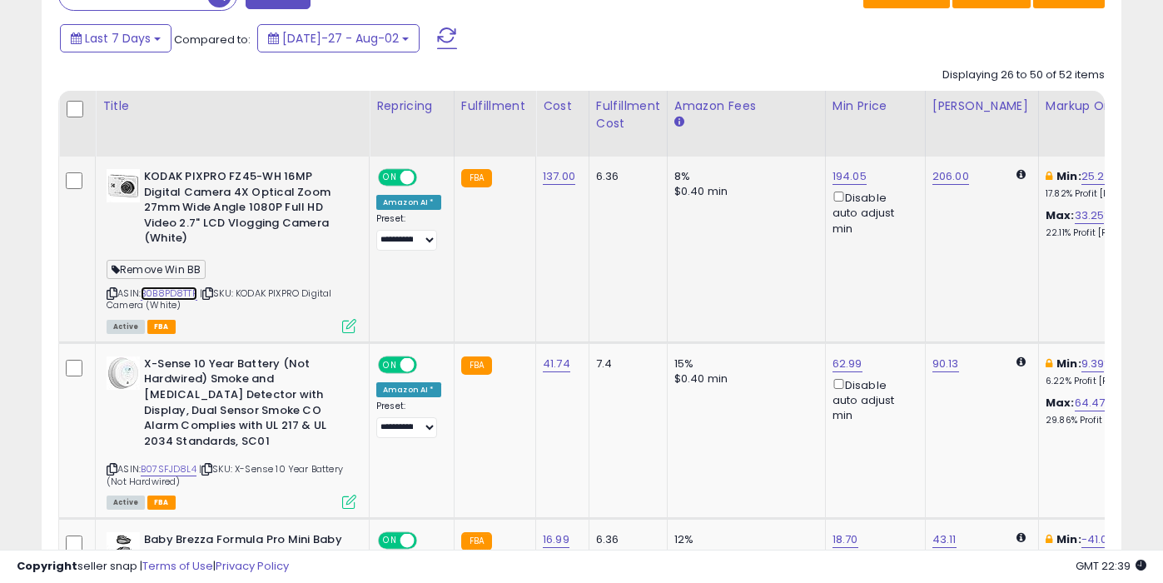
click at [171, 292] on link "B0B8PD8TTP" at bounding box center [169, 293] width 57 height 14
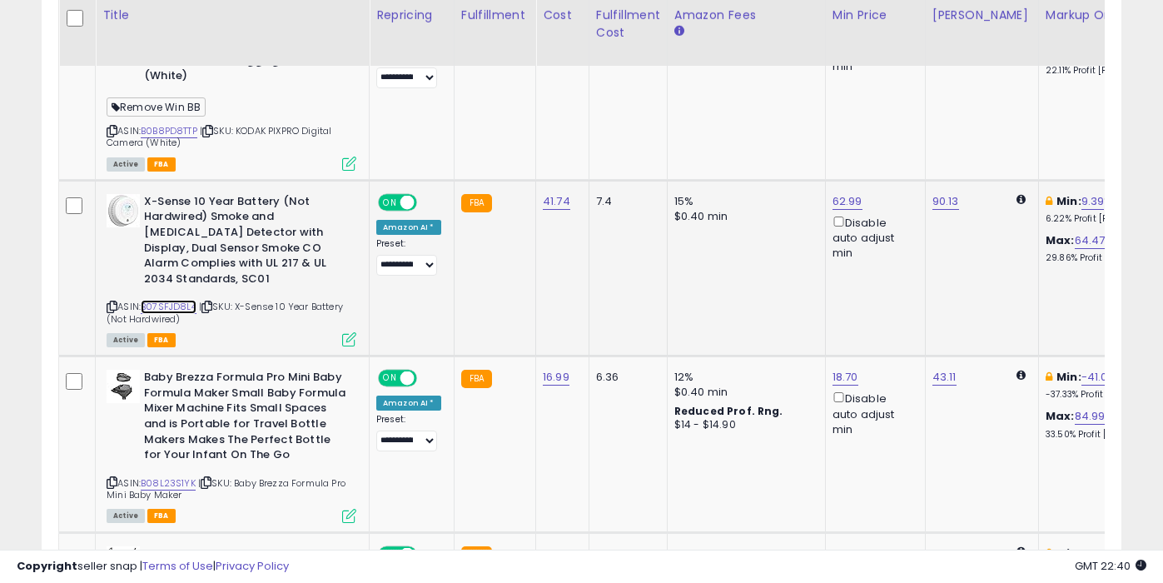
click at [188, 303] on link "B07SFJD8L4" at bounding box center [169, 307] width 56 height 14
click at [846, 22] on link "62.99" at bounding box center [850, 14] width 34 height 17
type input "*****"
click at [908, 134] on button "submit" at bounding box center [893, 143] width 28 height 25
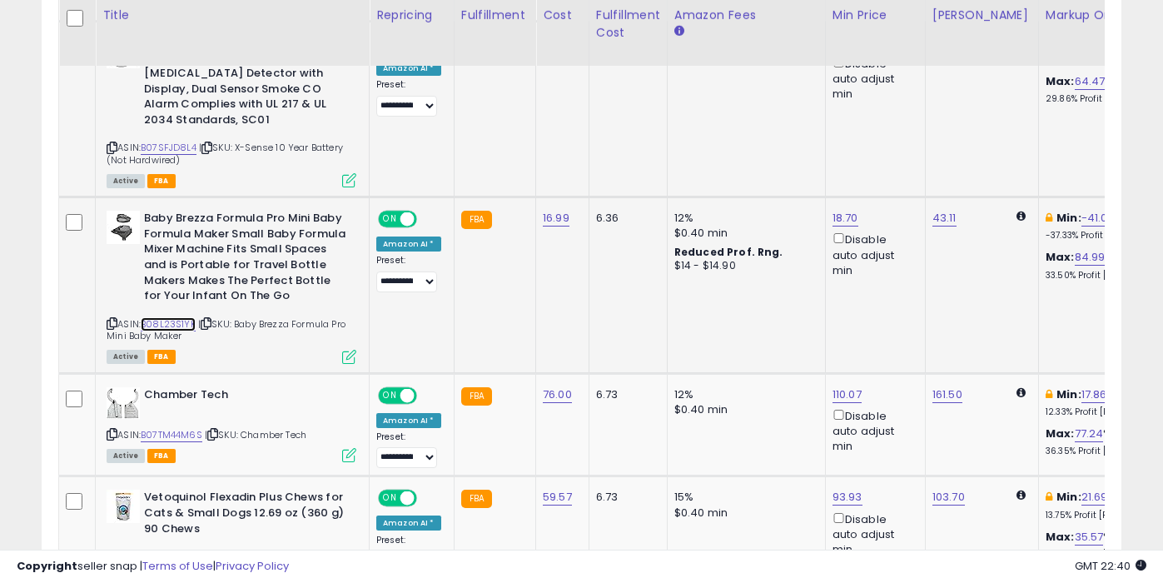
click at [180, 321] on link "B08L23S1YK" at bounding box center [168, 324] width 55 height 14
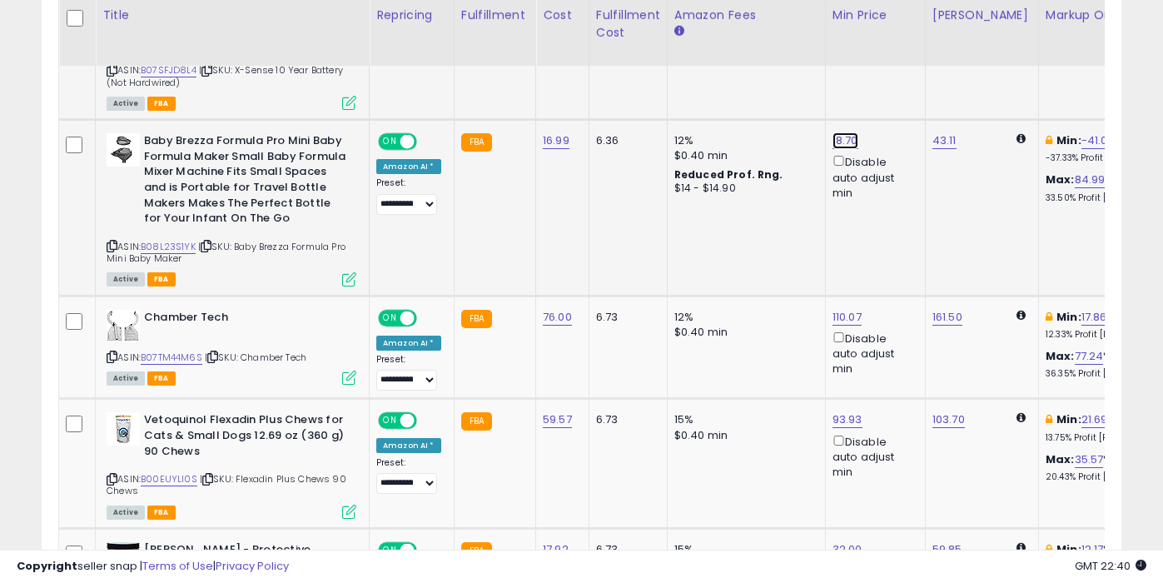
type input "*****"
click at [897, 87] on icon "submit" at bounding box center [892, 82] width 10 height 10
click at [183, 360] on link "B07TM44M6S" at bounding box center [172, 358] width 62 height 14
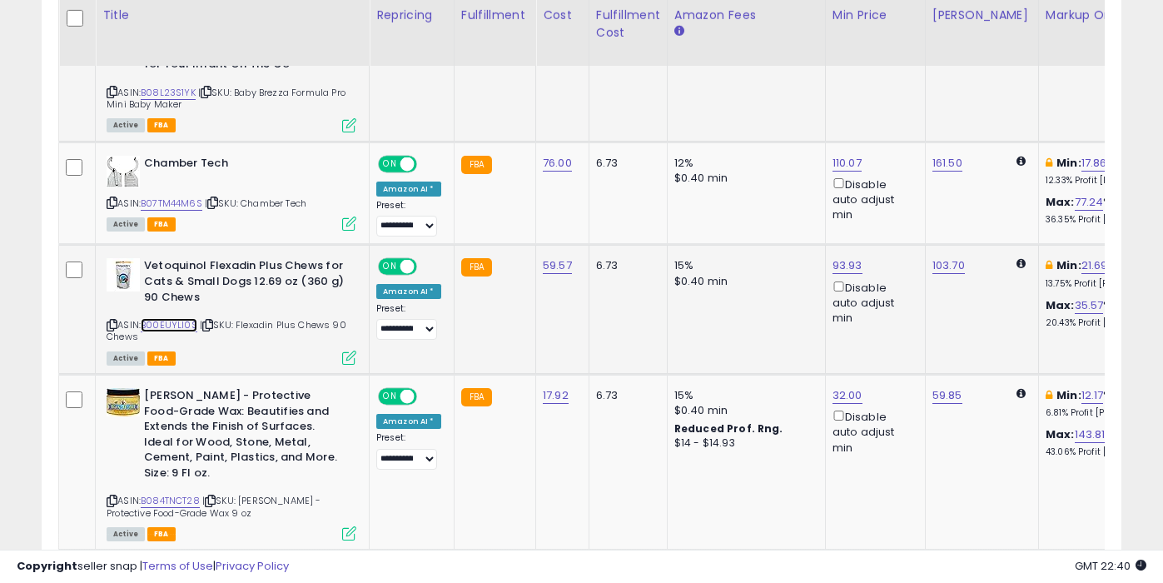
click at [162, 320] on link "B00EUYLI0S" at bounding box center [169, 325] width 57 height 14
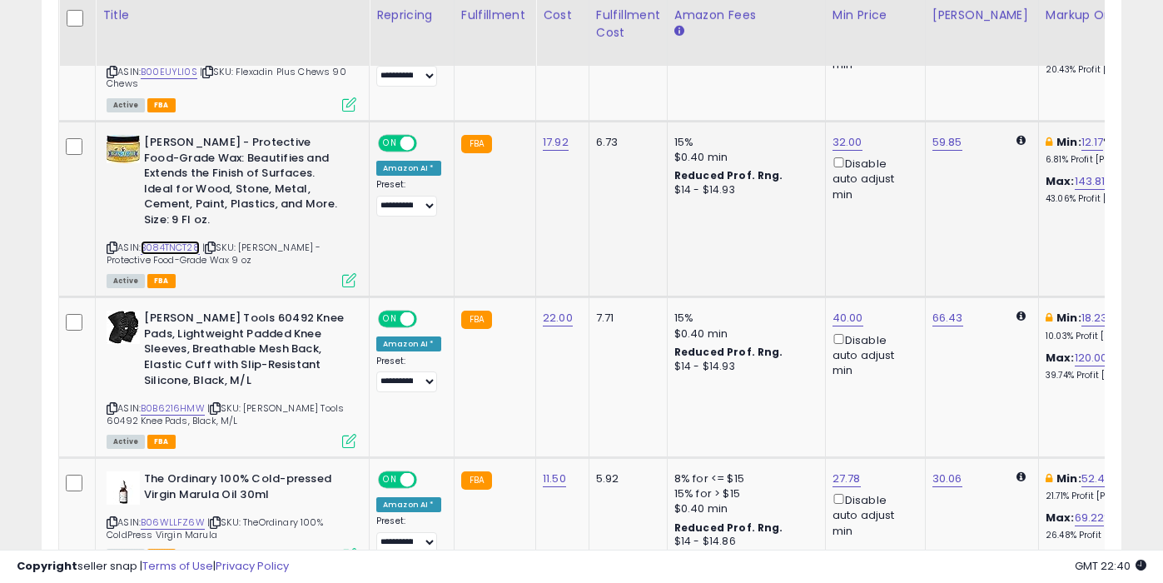
click at [183, 241] on link "B084TNCT28" at bounding box center [170, 248] width 59 height 14
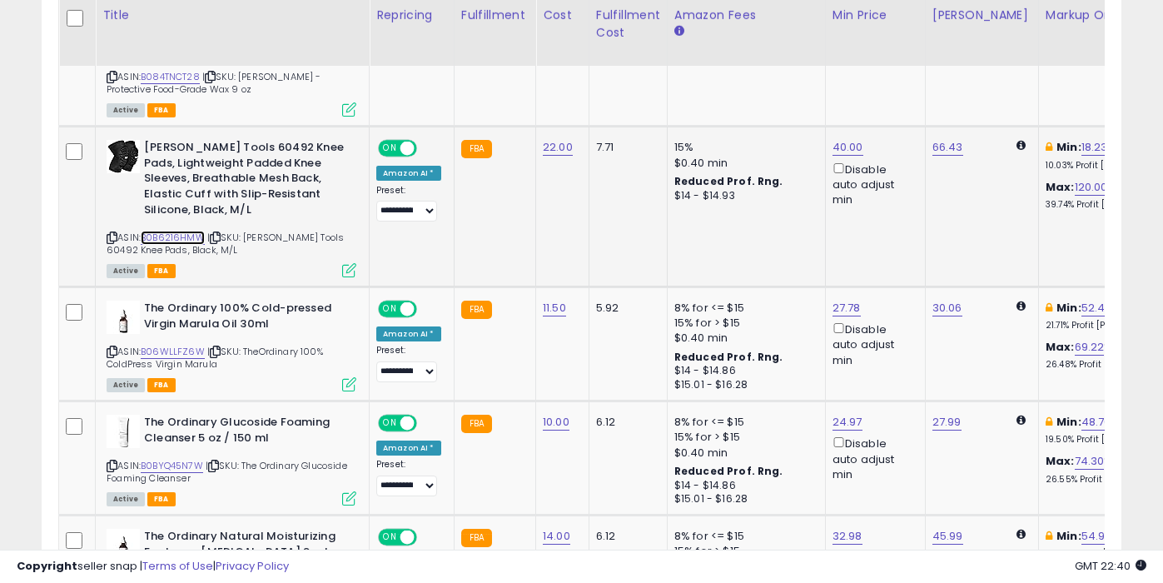
click at [184, 231] on link "B0B6216HMW" at bounding box center [173, 238] width 64 height 14
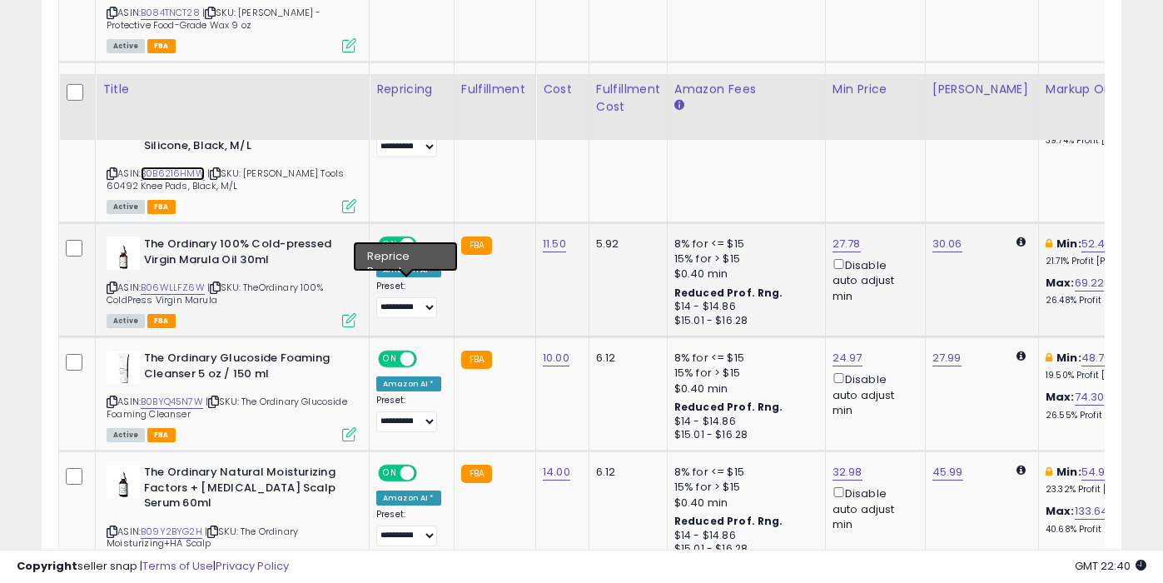
scroll to position [1875, 0]
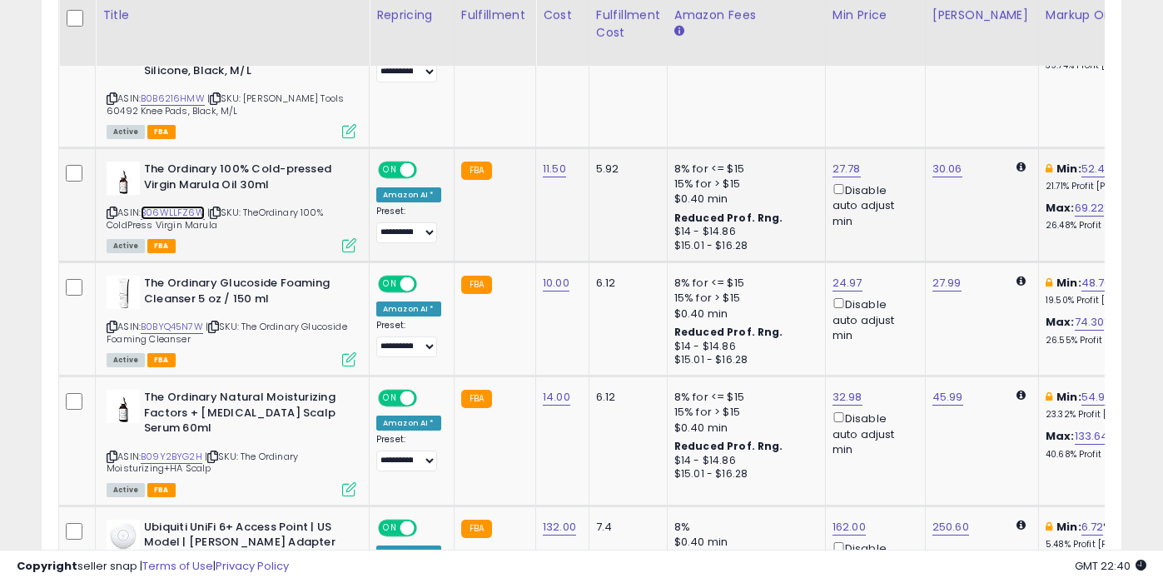
click at [186, 206] on link "B06WLLFZ6W" at bounding box center [173, 213] width 64 height 14
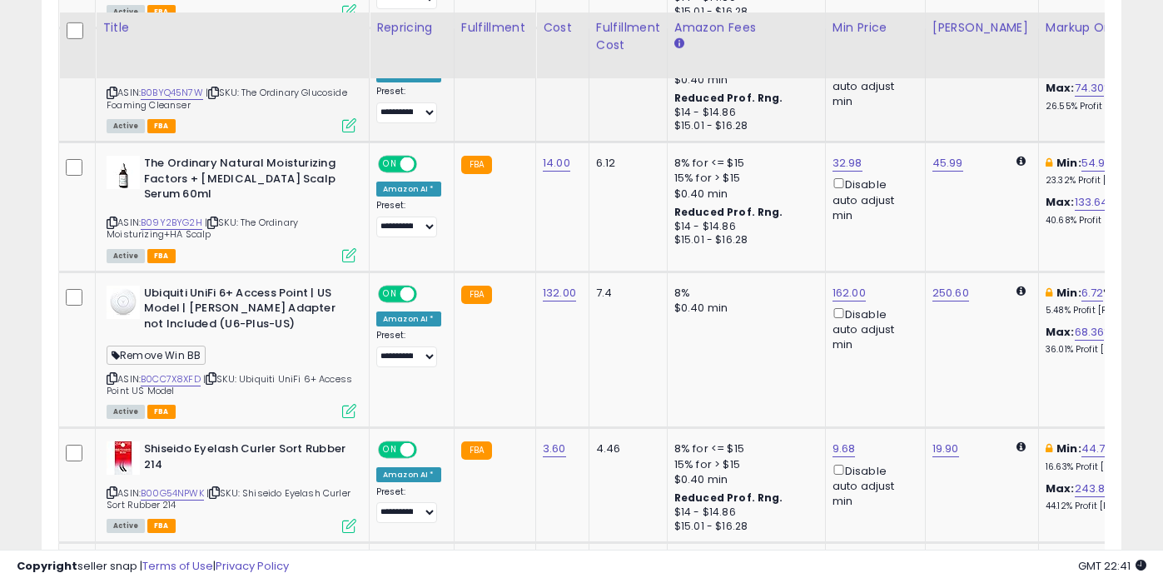
scroll to position [2122, 0]
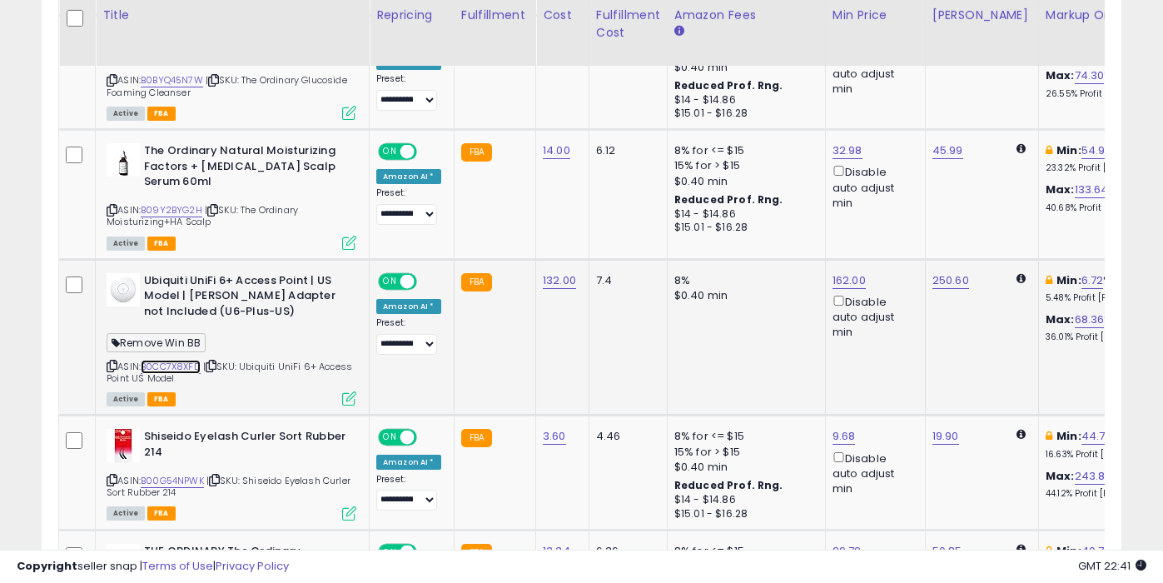
click at [197, 360] on link "B0CC7X8XFD" at bounding box center [171, 367] width 60 height 14
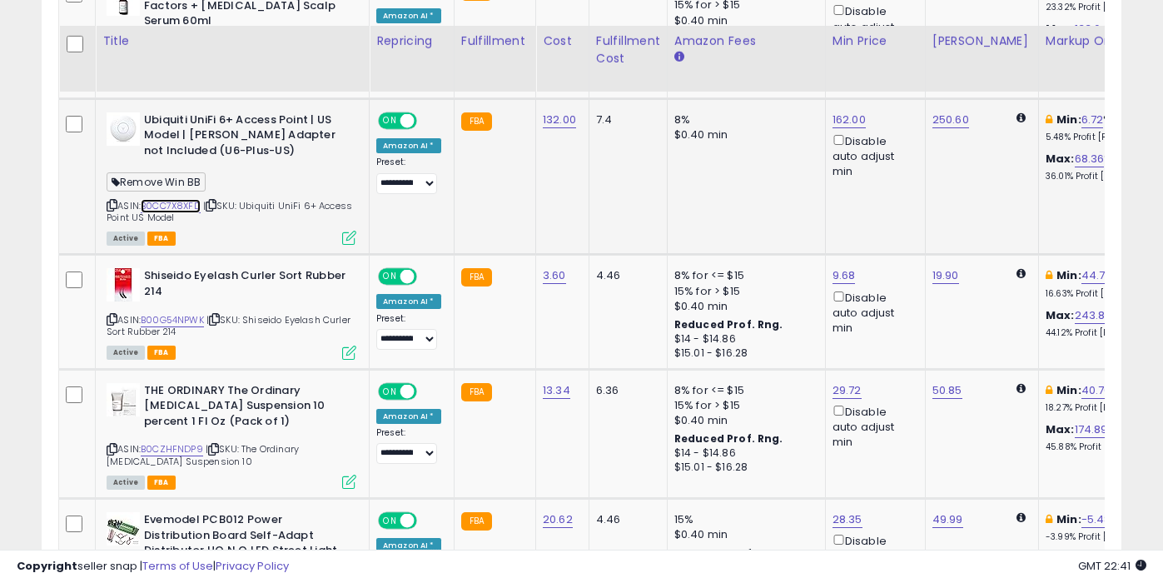
scroll to position [2308, 0]
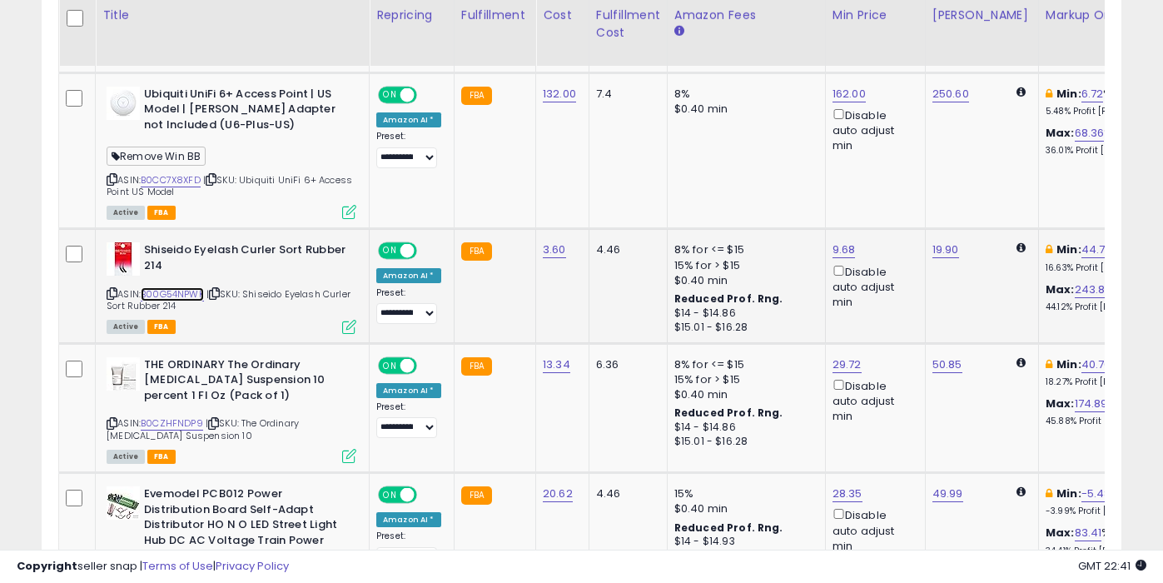
click at [190, 287] on link "B00G54NPWK" at bounding box center [172, 294] width 63 height 14
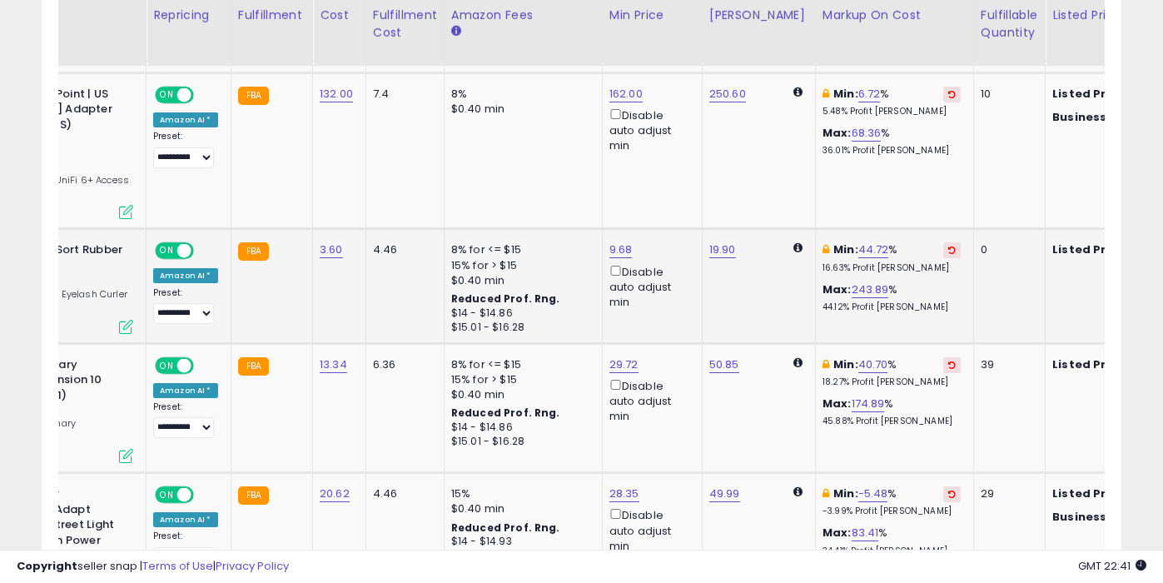
scroll to position [0, 0]
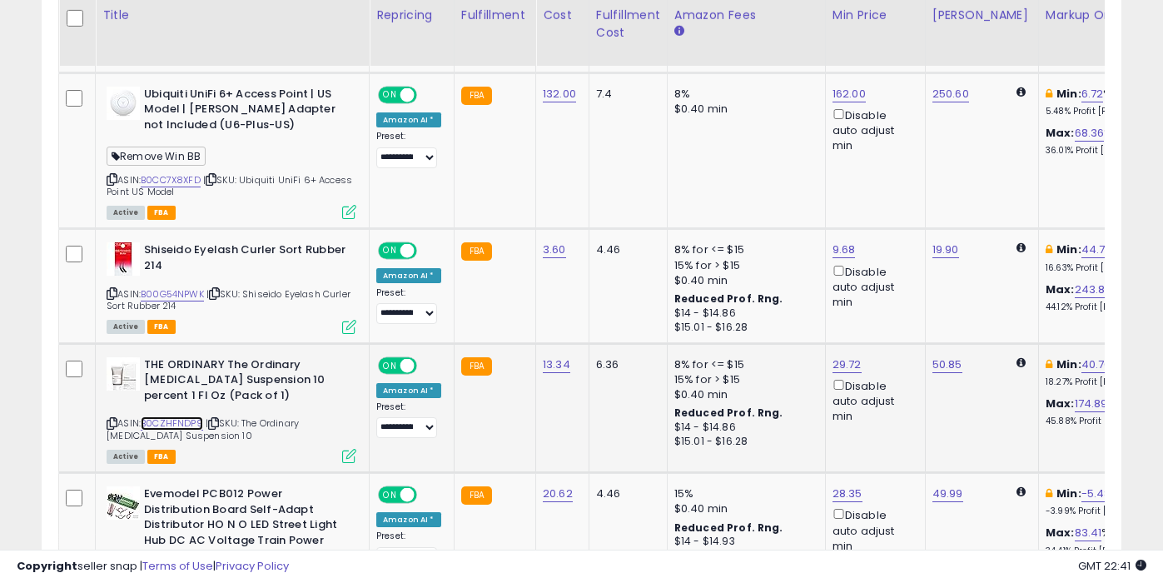
click at [187, 416] on link "B0CZHFNDP9" at bounding box center [172, 423] width 62 height 14
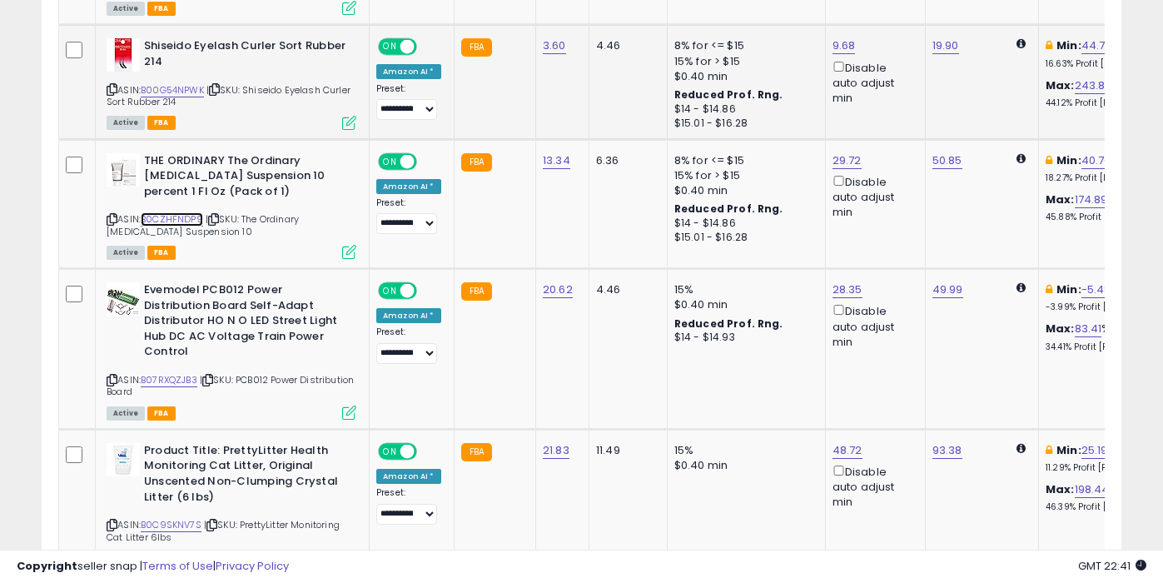
scroll to position [2538, 0]
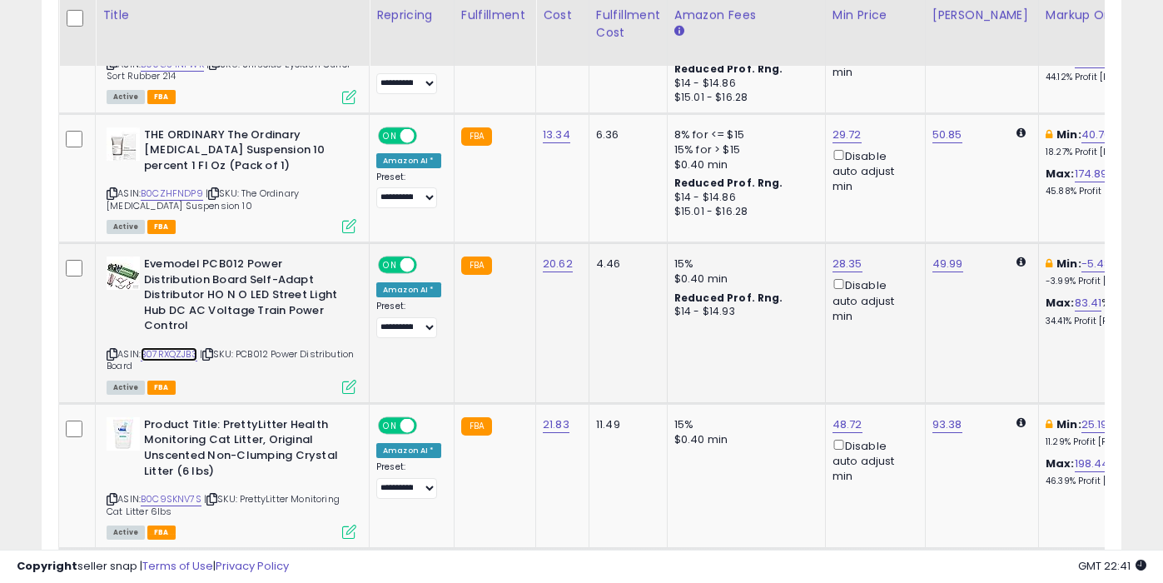
click at [178, 347] on link "B07RXQZJB3" at bounding box center [169, 354] width 57 height 14
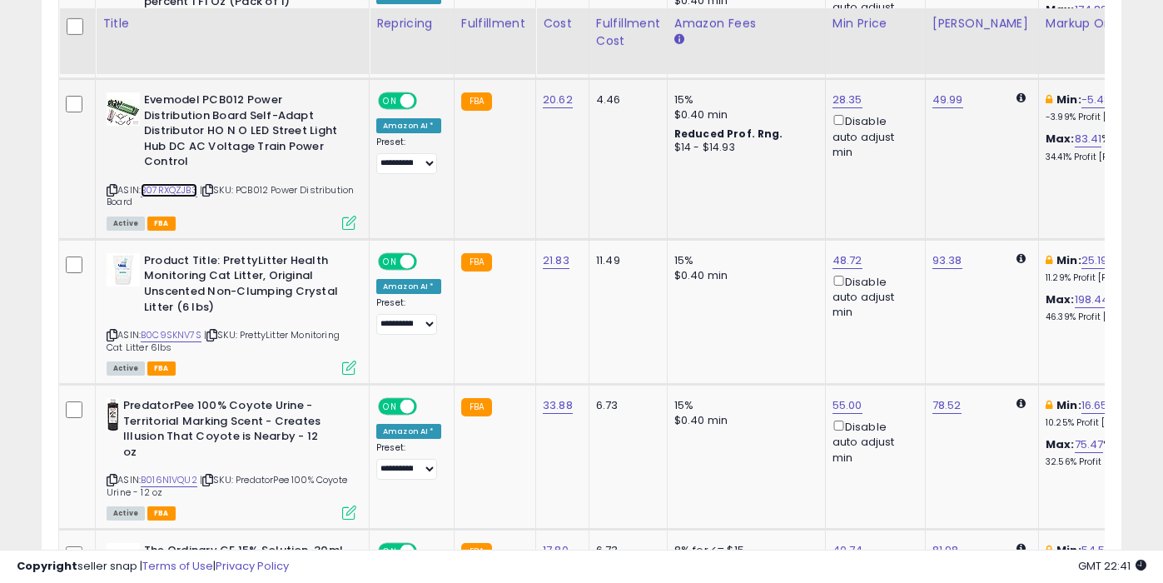
scroll to position [2710, 0]
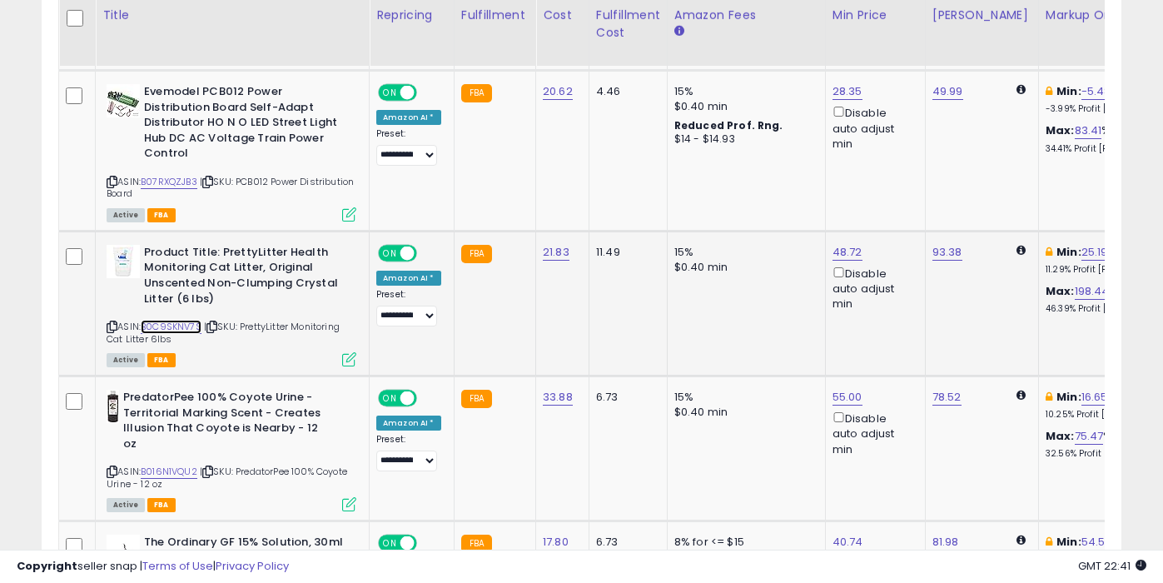
click at [186, 320] on link "B0C9SKNV7S" at bounding box center [171, 327] width 61 height 14
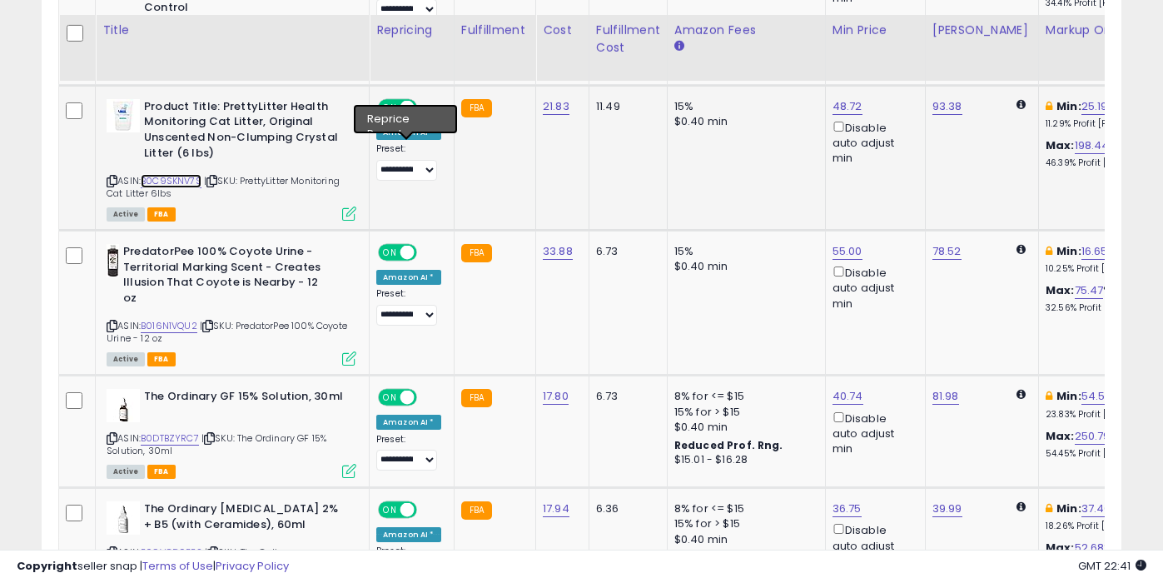
scroll to position [2877, 0]
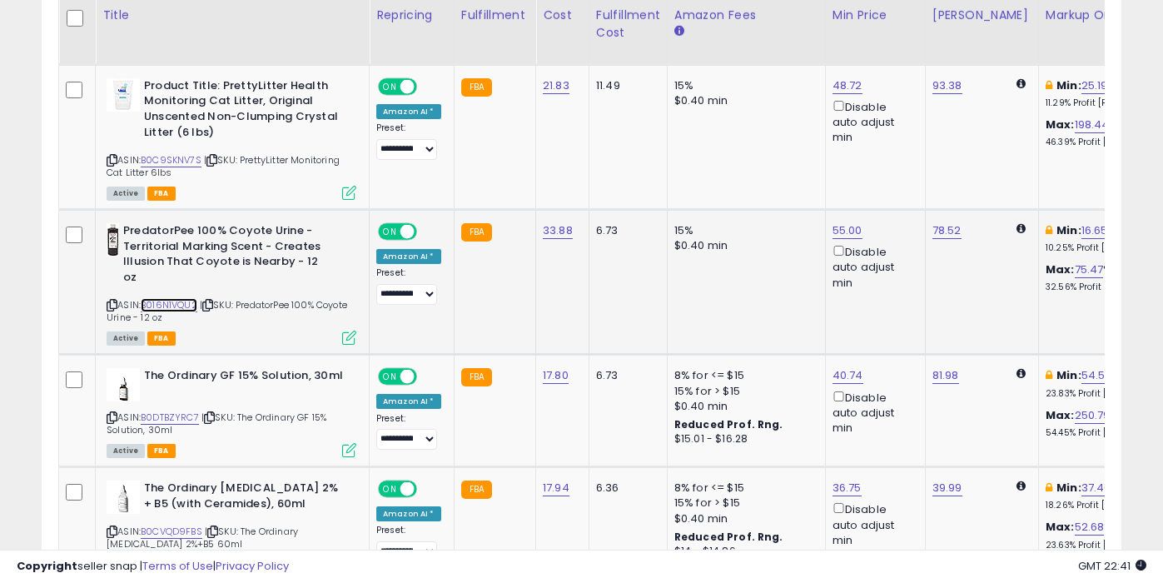
click at [175, 298] on link "B016N1VQU2" at bounding box center [169, 305] width 57 height 14
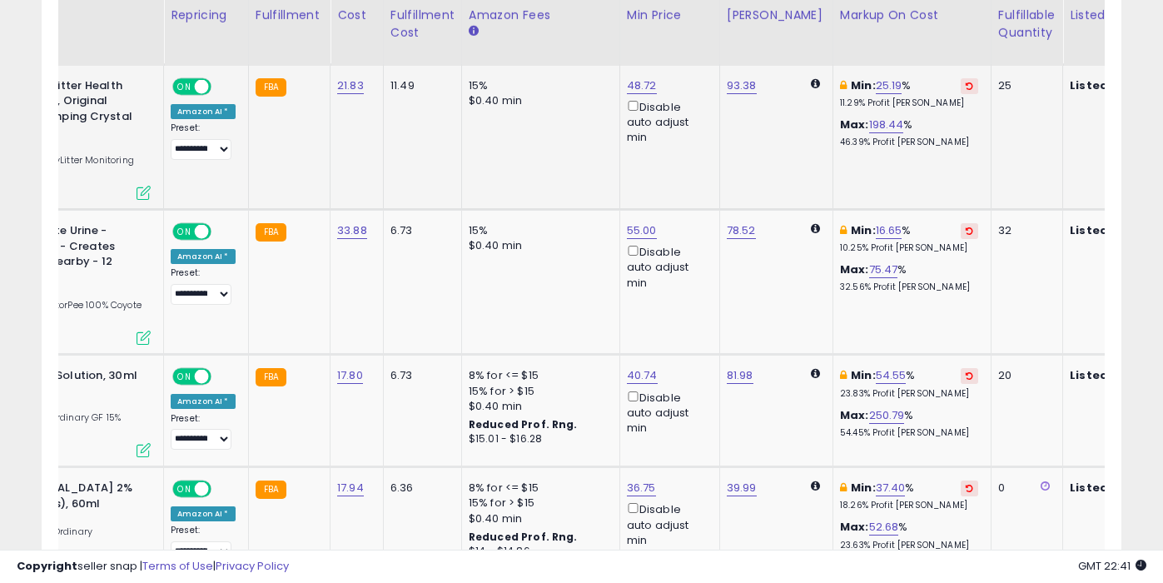
scroll to position [0, 0]
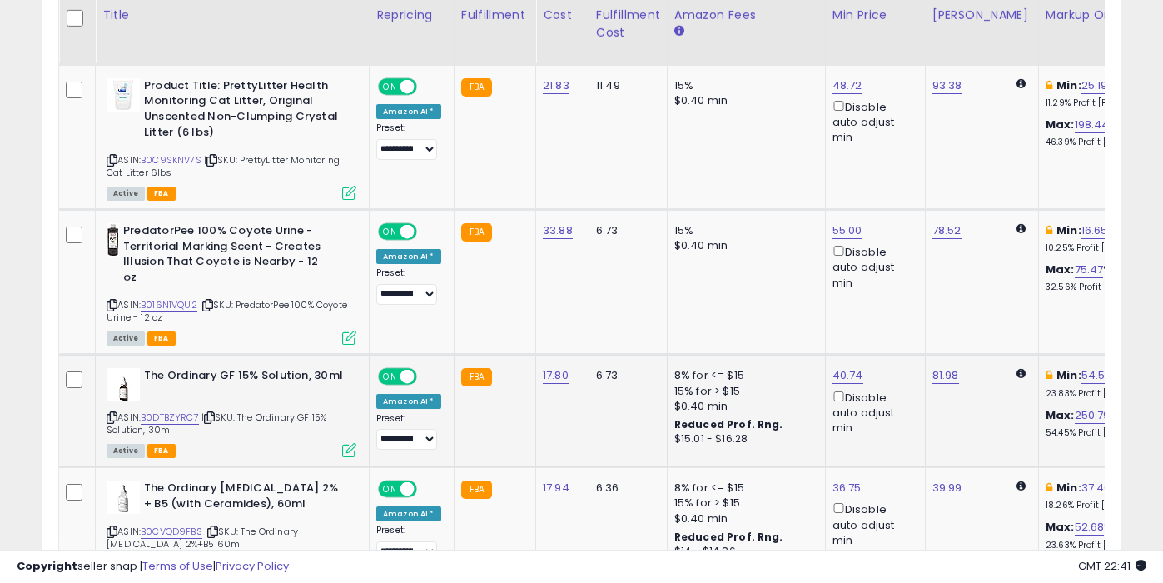
click at [174, 395] on div "ASIN: B0DTBZYRC7 | SKU: The Ordinary GF 15% Solution, 30ml Active FBA" at bounding box center [232, 411] width 250 height 87
click at [179, 411] on link "B0DTBZYRC7" at bounding box center [170, 418] width 58 height 14
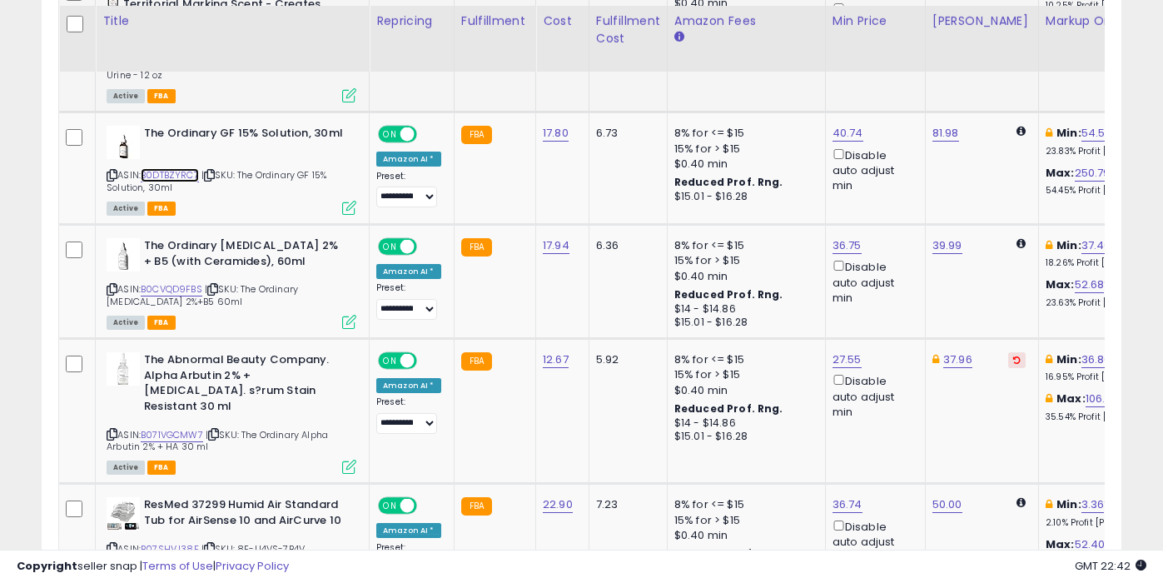
scroll to position [3125, 0]
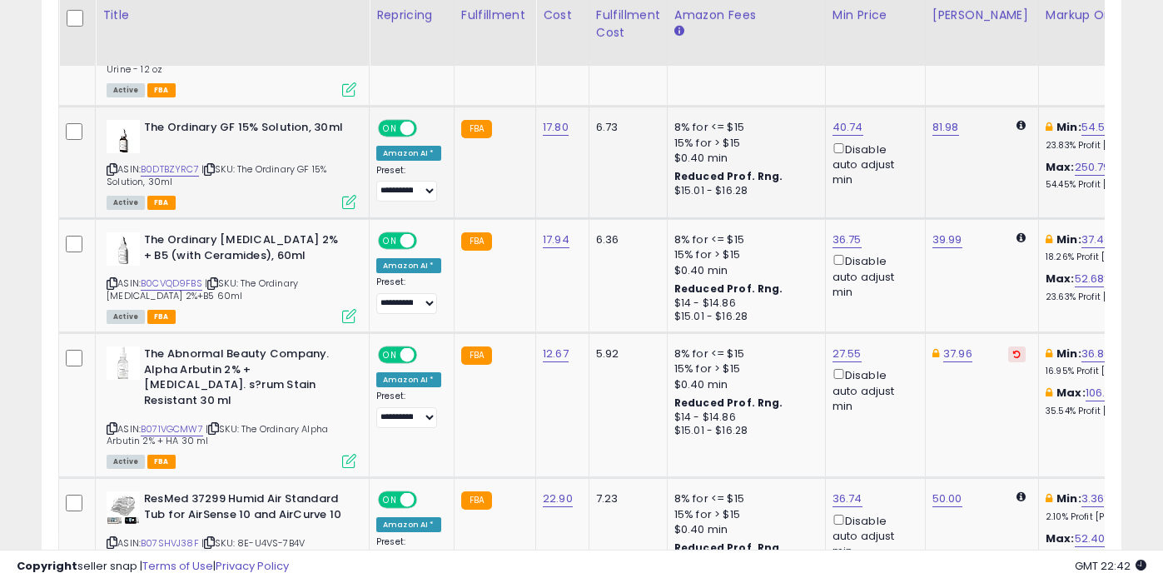
click at [191, 146] on div "ASIN: B0DTBZYRC7 | SKU: The Ordinary GF 15% Solution, 30ml Active FBA" at bounding box center [232, 163] width 250 height 87
click at [197, 276] on link "B0CVQD9FBS" at bounding box center [172, 283] width 62 height 14
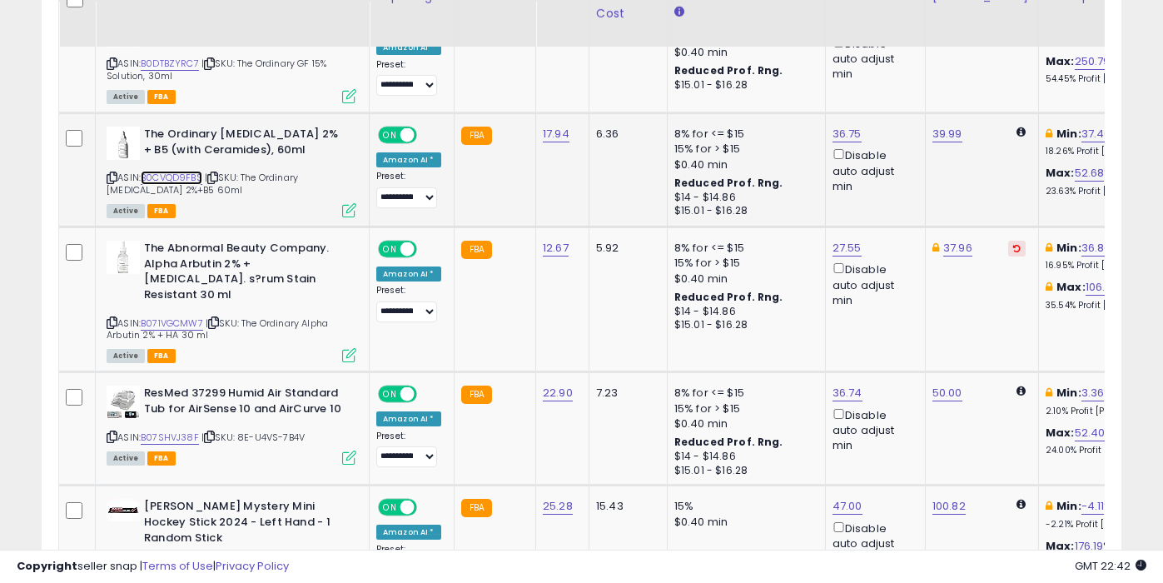
scroll to position [3242, 0]
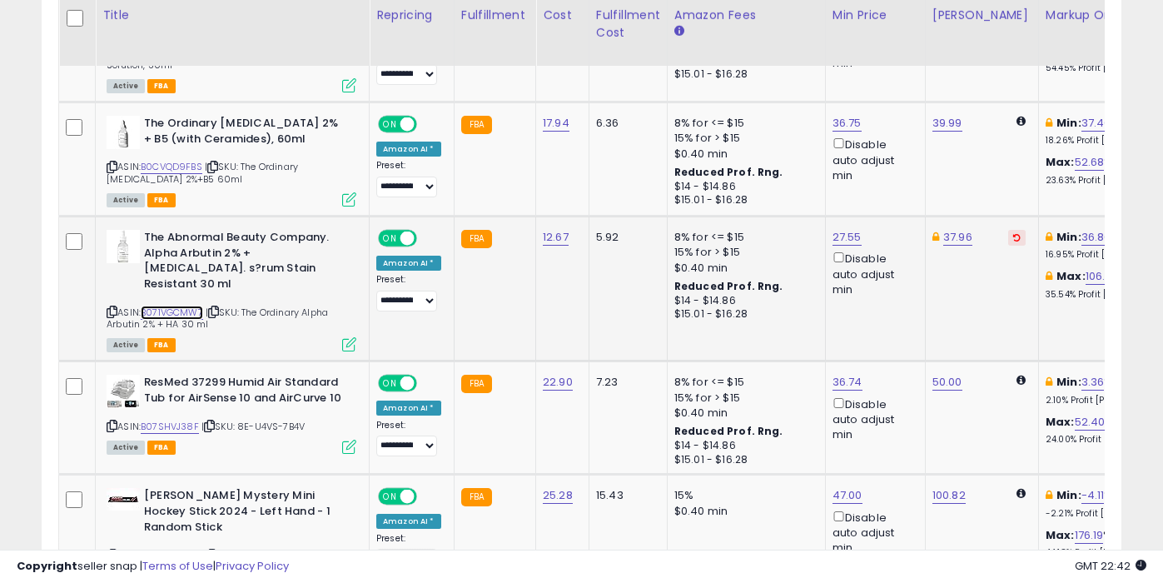
click at [194, 306] on link "B071VGCMW7" at bounding box center [172, 313] width 62 height 14
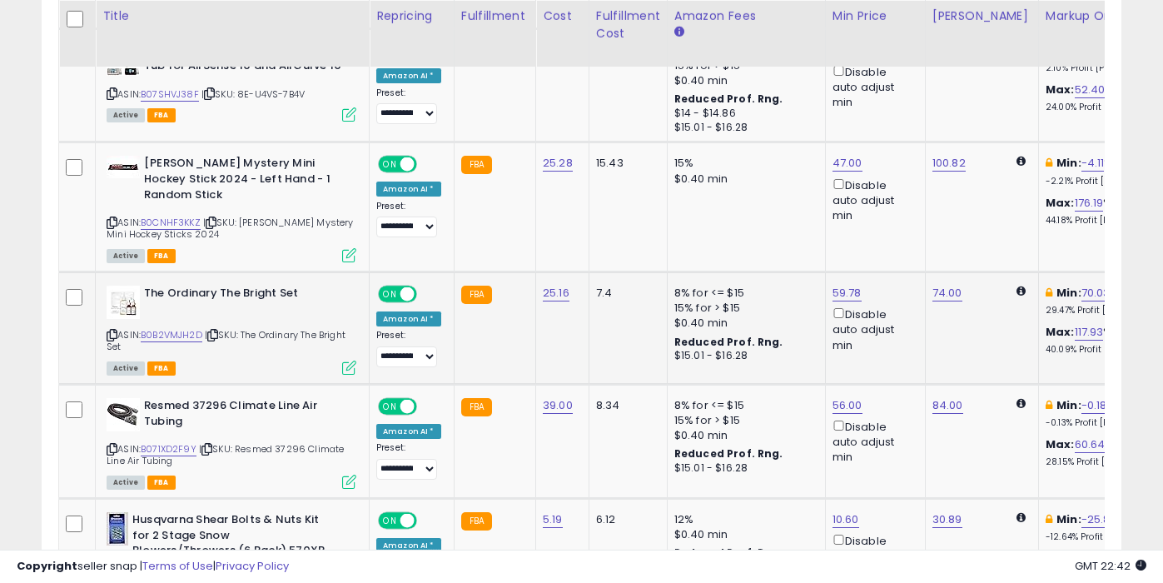
scroll to position [3575, 0]
click at [185, 441] on link "B071XD2F9Y" at bounding box center [169, 448] width 56 height 14
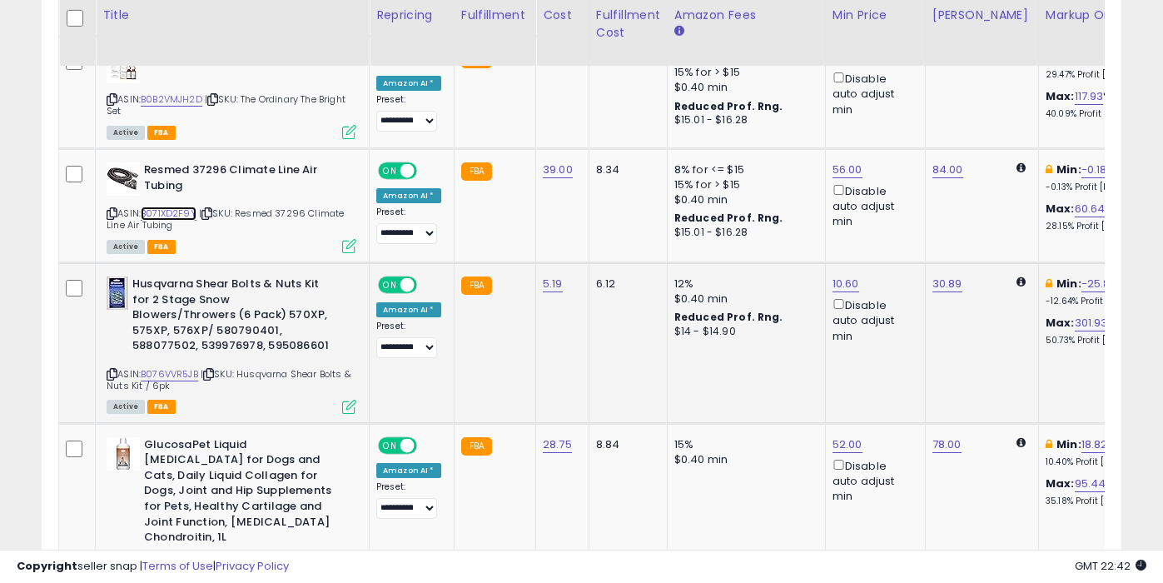
scroll to position [3926, 0]
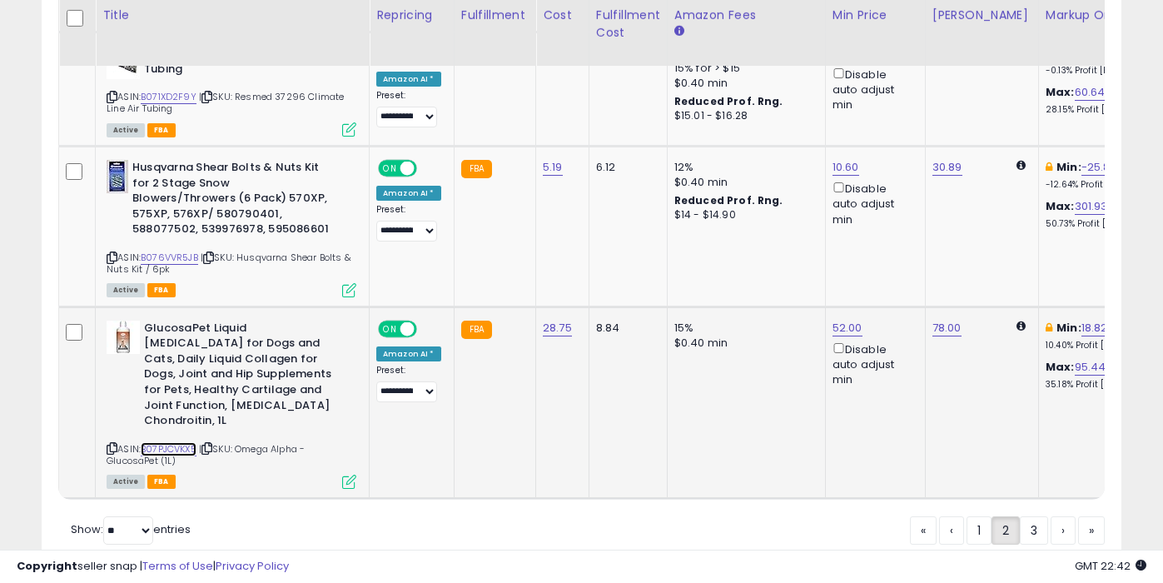
click at [192, 442] on link "B07PJCVKX5" at bounding box center [169, 449] width 56 height 14
click at [1078, 516] on link "3" at bounding box center [1091, 530] width 27 height 28
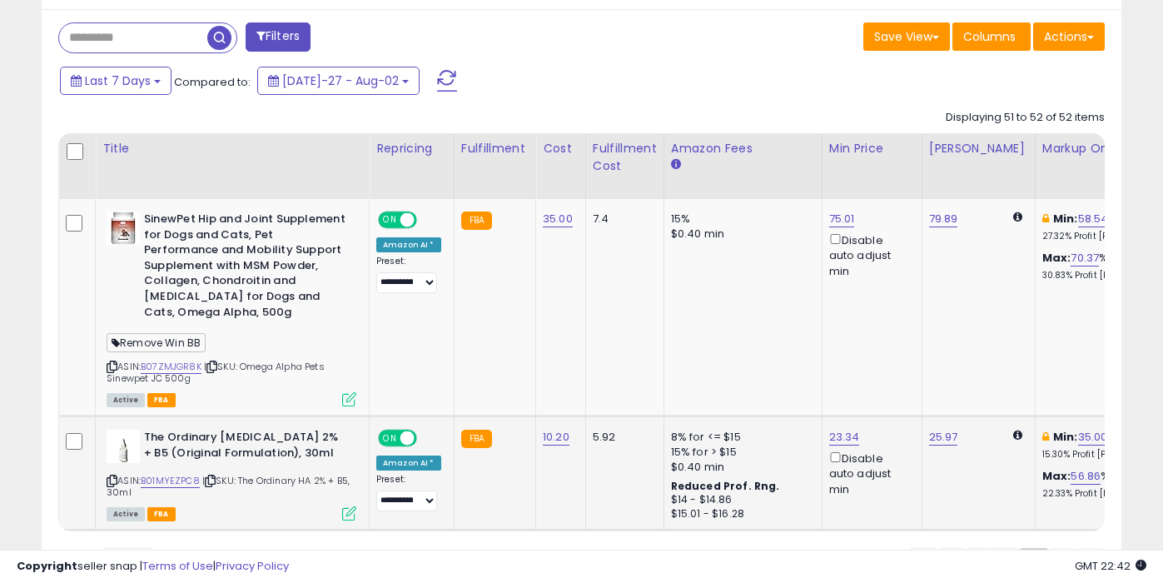
scroll to position [795, 0]
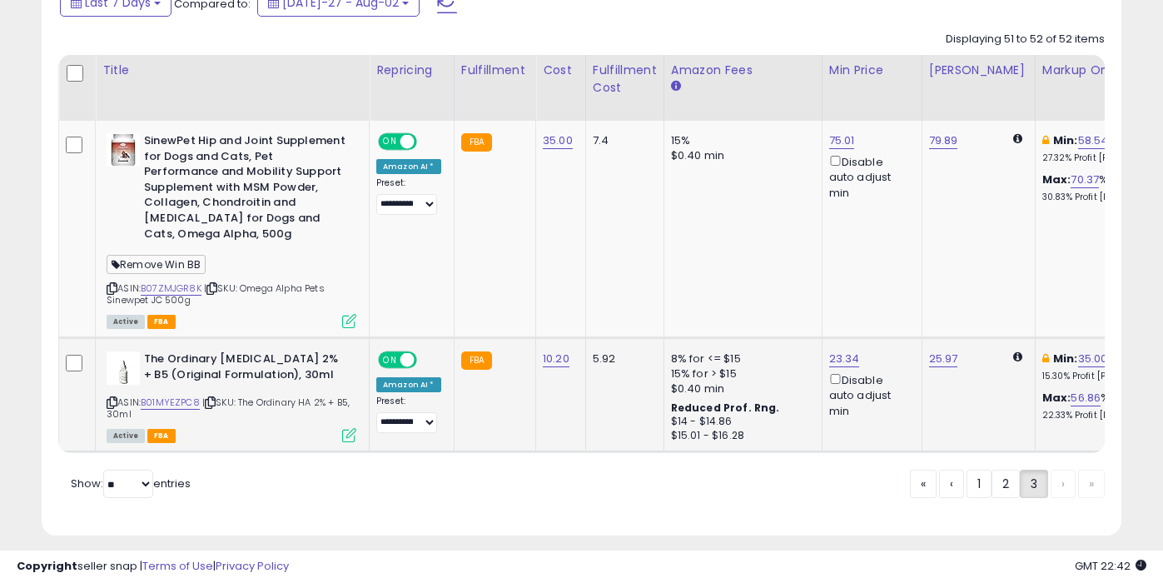
click at [177, 396] on div "ASIN: B01MYEZPC8 | SKU: The Ordinary HA 2% + B5, 30ml Active FBA" at bounding box center [232, 395] width 250 height 89
click at [188, 396] on link "B01MYEZPC8" at bounding box center [170, 403] width 59 height 14
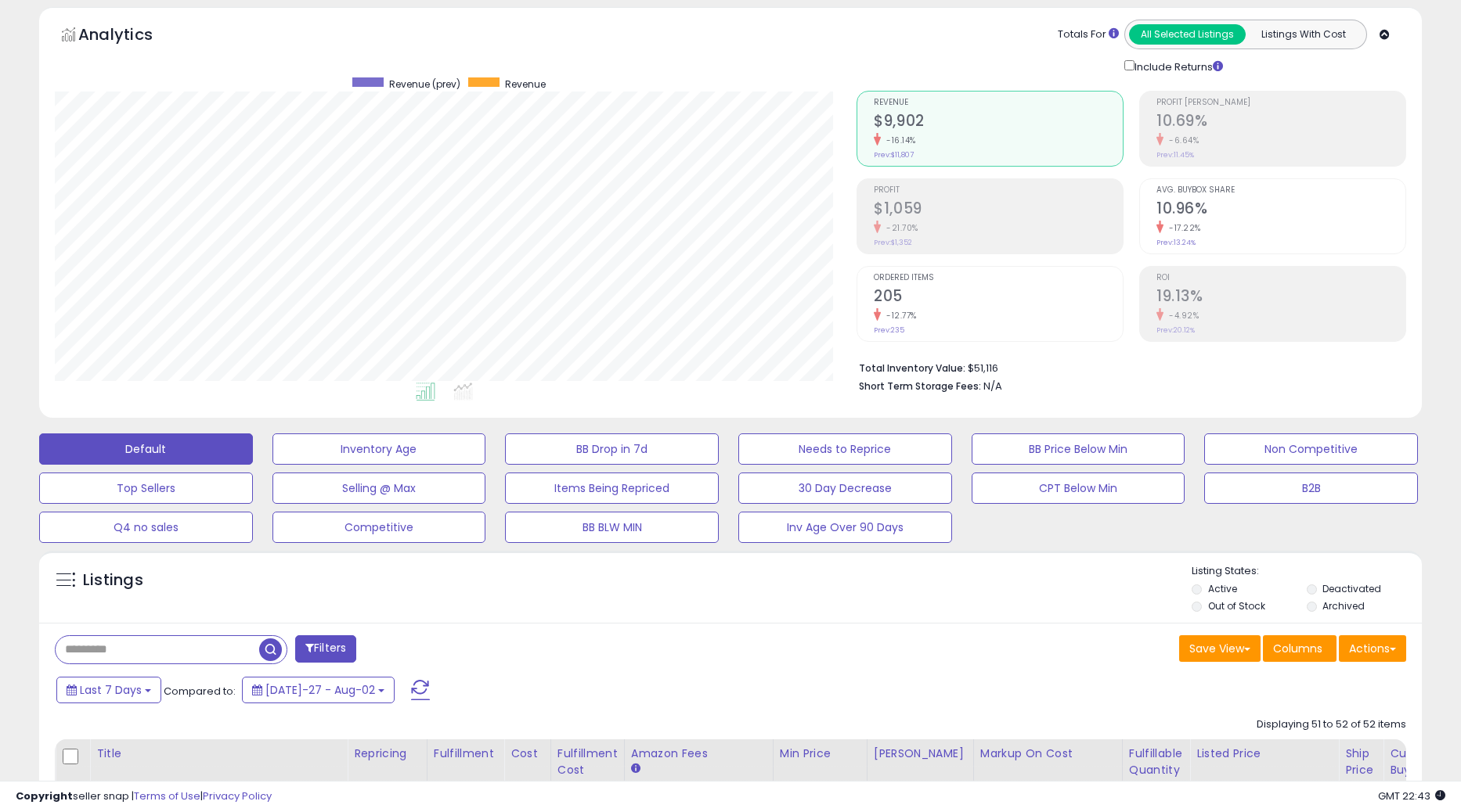
scroll to position [0, 0]
